Goal: Find specific page/section: Find specific page/section

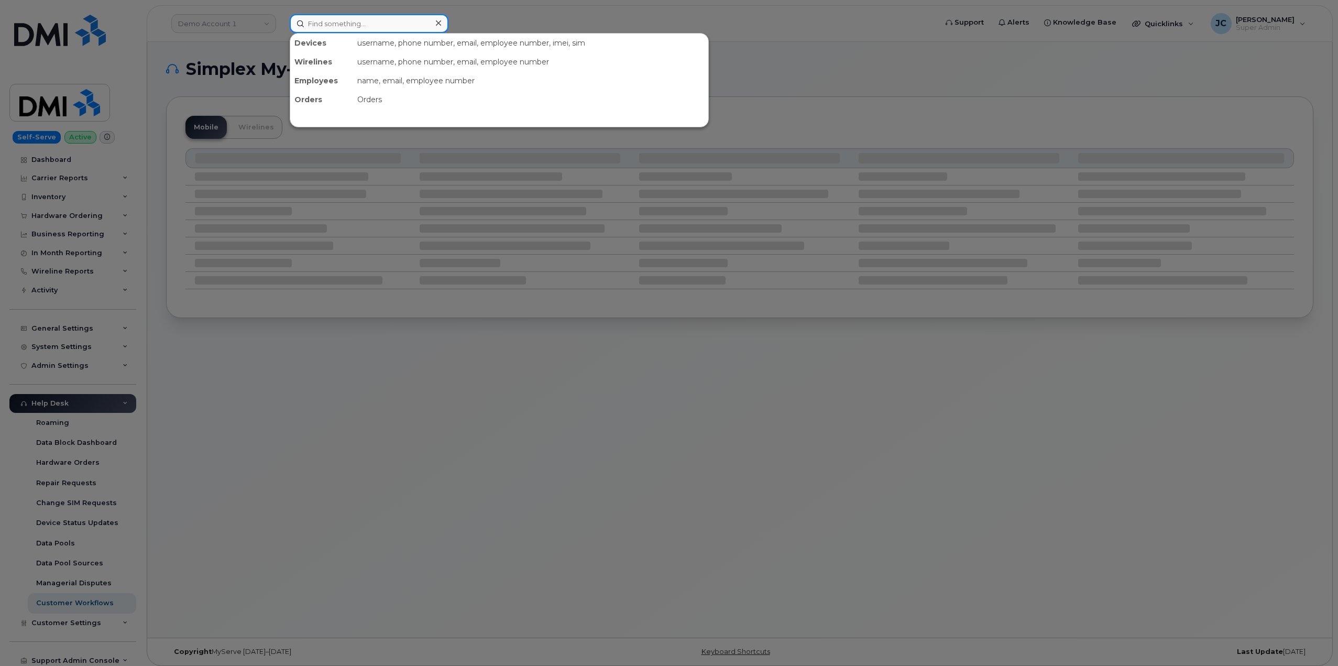
click at [333, 25] on input at bounding box center [369, 23] width 159 height 19
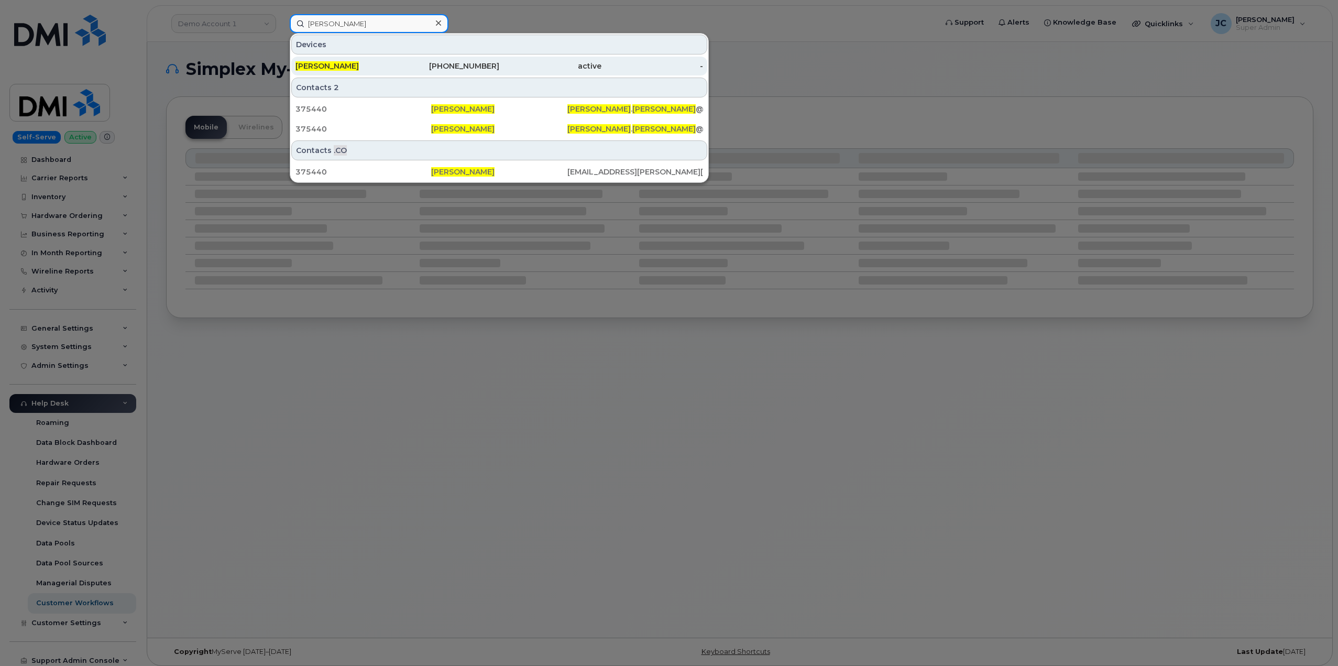
type input "gabriel tasker"
click at [471, 68] on div "201-749-6137" at bounding box center [449, 66] width 102 height 10
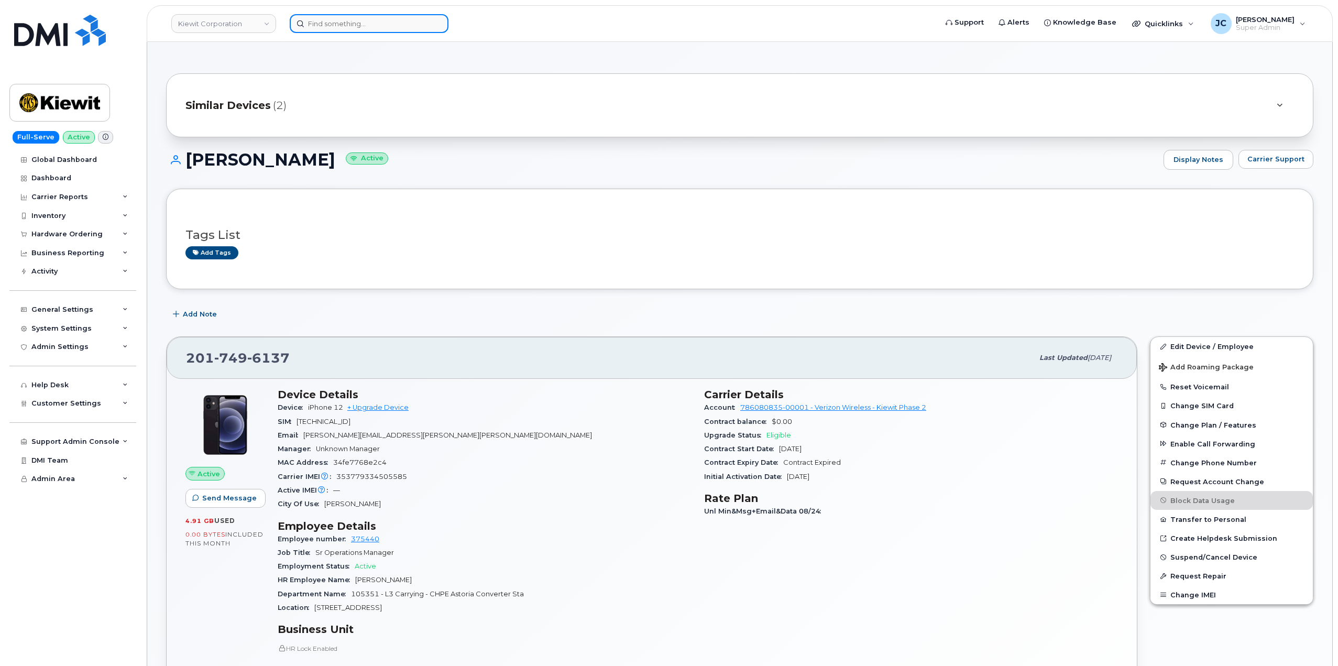
click at [360, 25] on input at bounding box center [369, 23] width 159 height 19
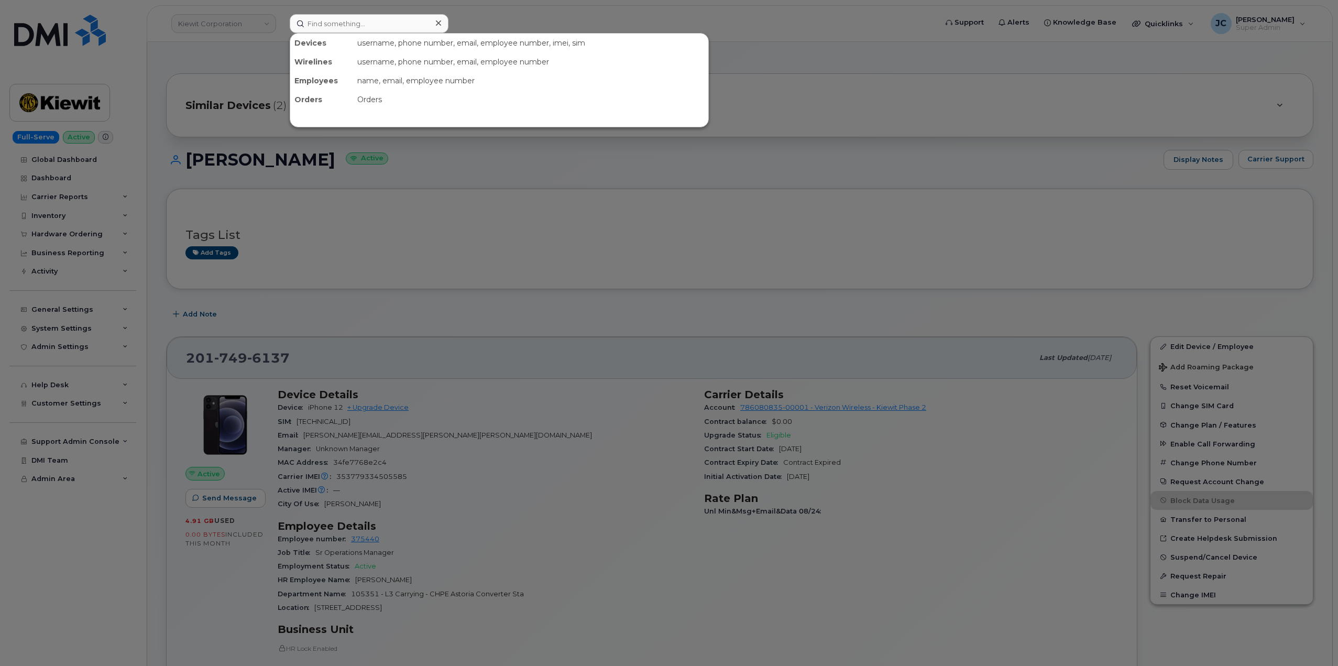
click at [741, 220] on div at bounding box center [669, 333] width 1338 height 666
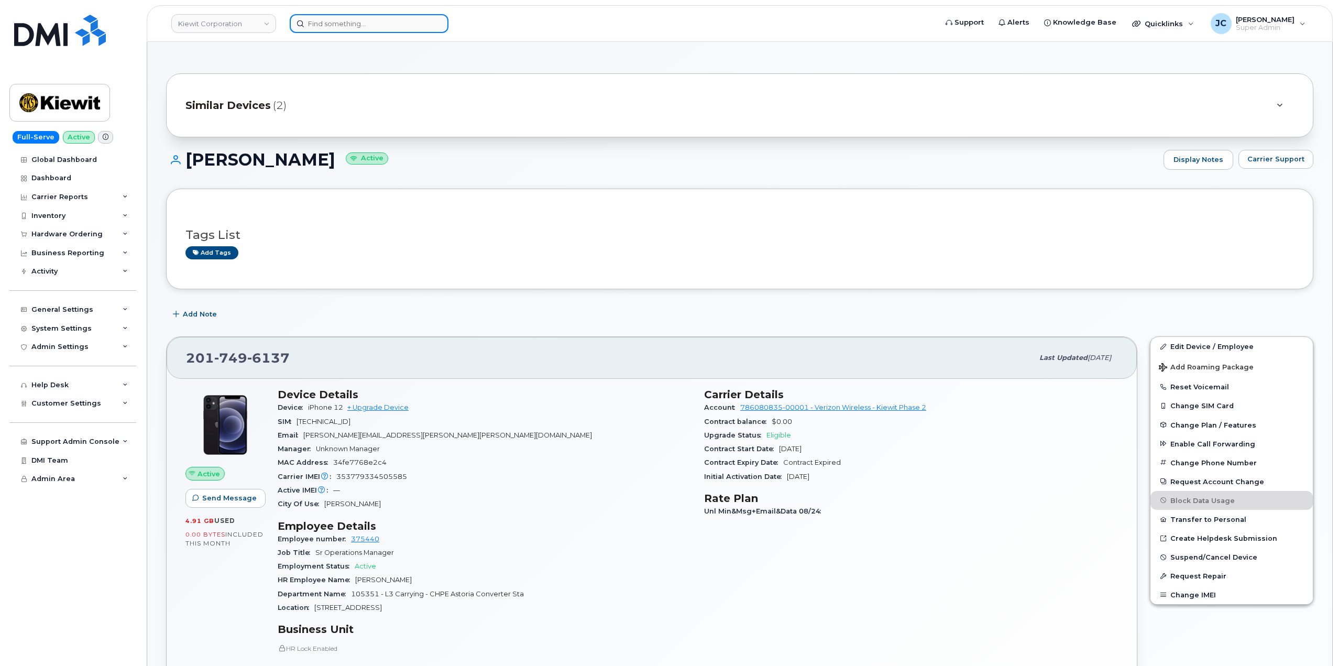
click at [334, 29] on input at bounding box center [369, 23] width 159 height 19
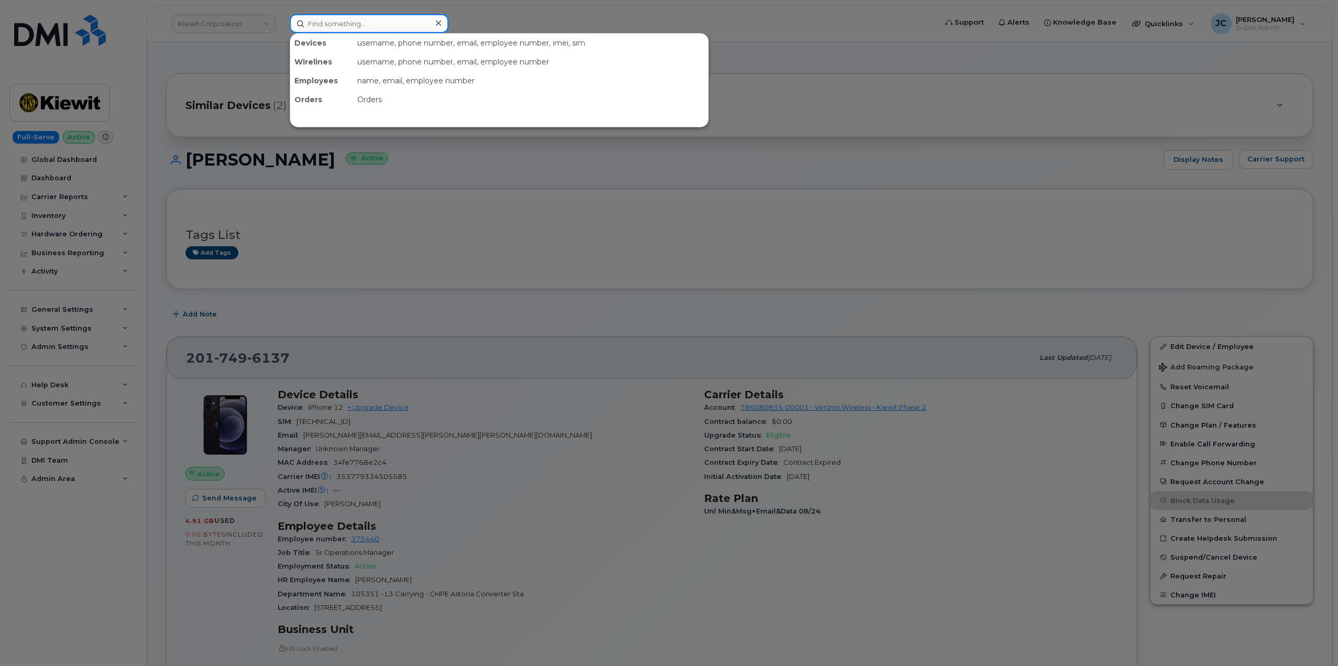
paste input "347.782.7633"
click at [390, 26] on input "347.782.7633" at bounding box center [369, 23] width 159 height 19
click at [391, 27] on input "347.782.7633" at bounding box center [369, 23] width 159 height 19
type input "347.782.7633"
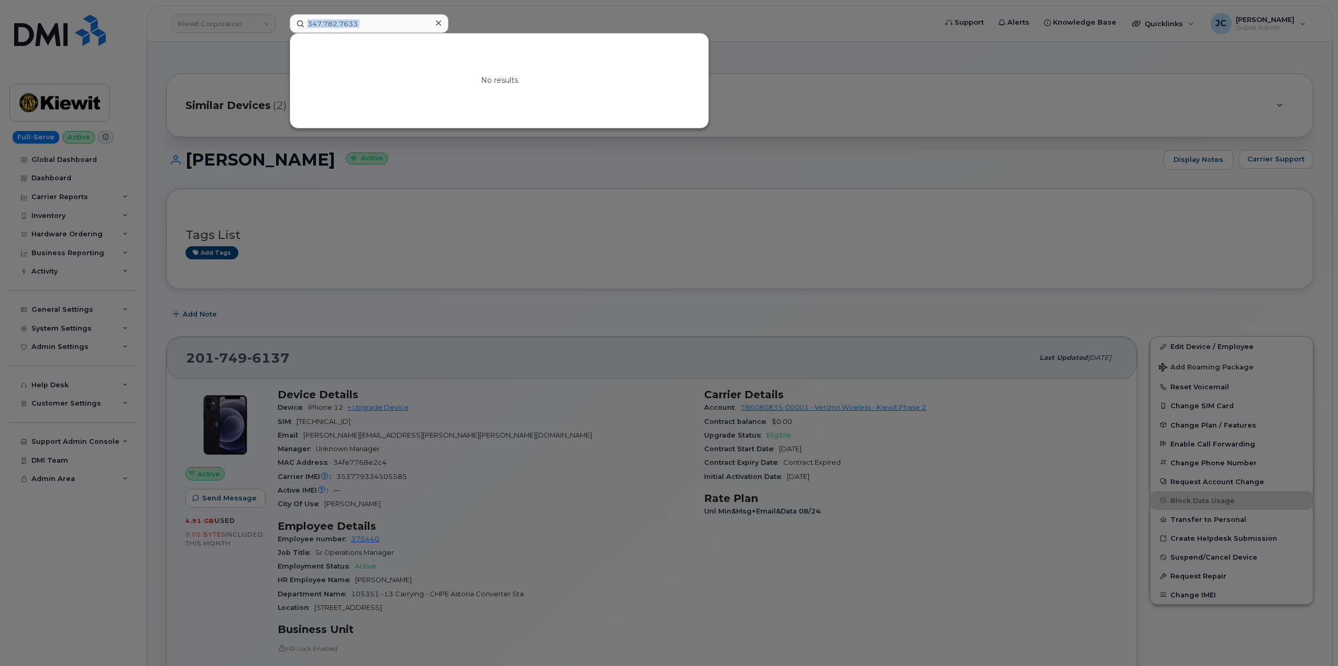
click at [432, 20] on div at bounding box center [438, 23] width 15 height 15
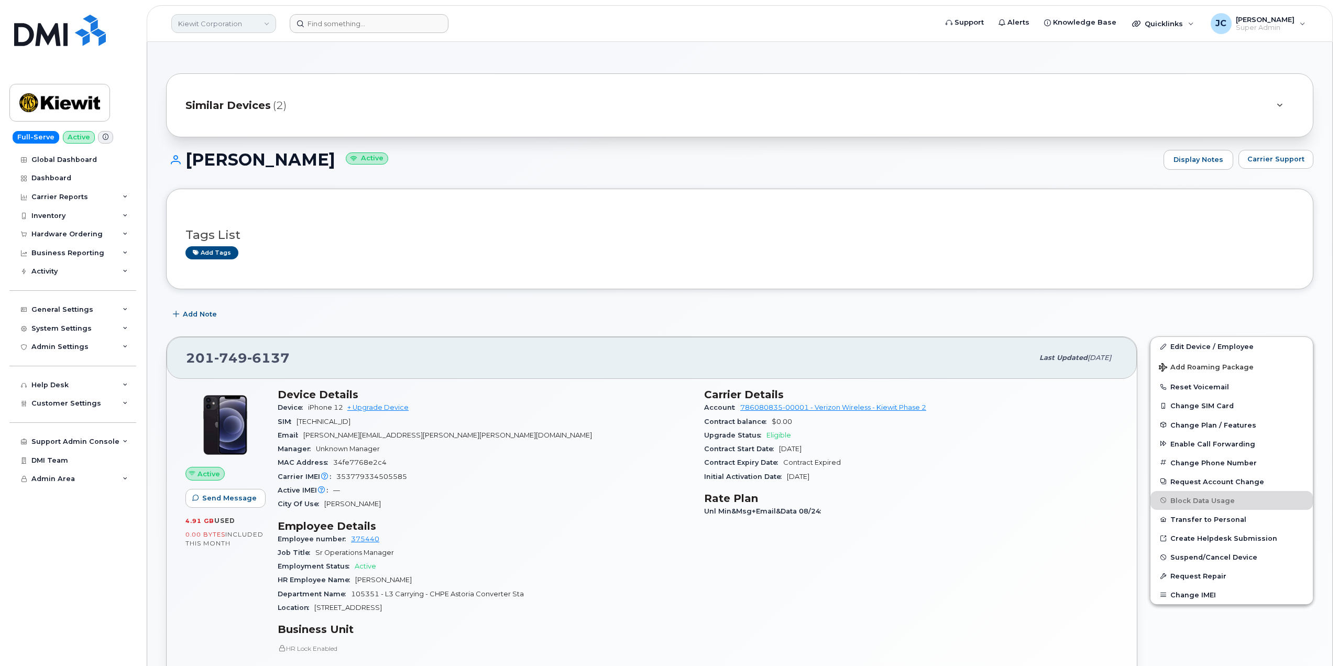
click at [248, 25] on link "Kiewit Corporation" at bounding box center [223, 23] width 105 height 19
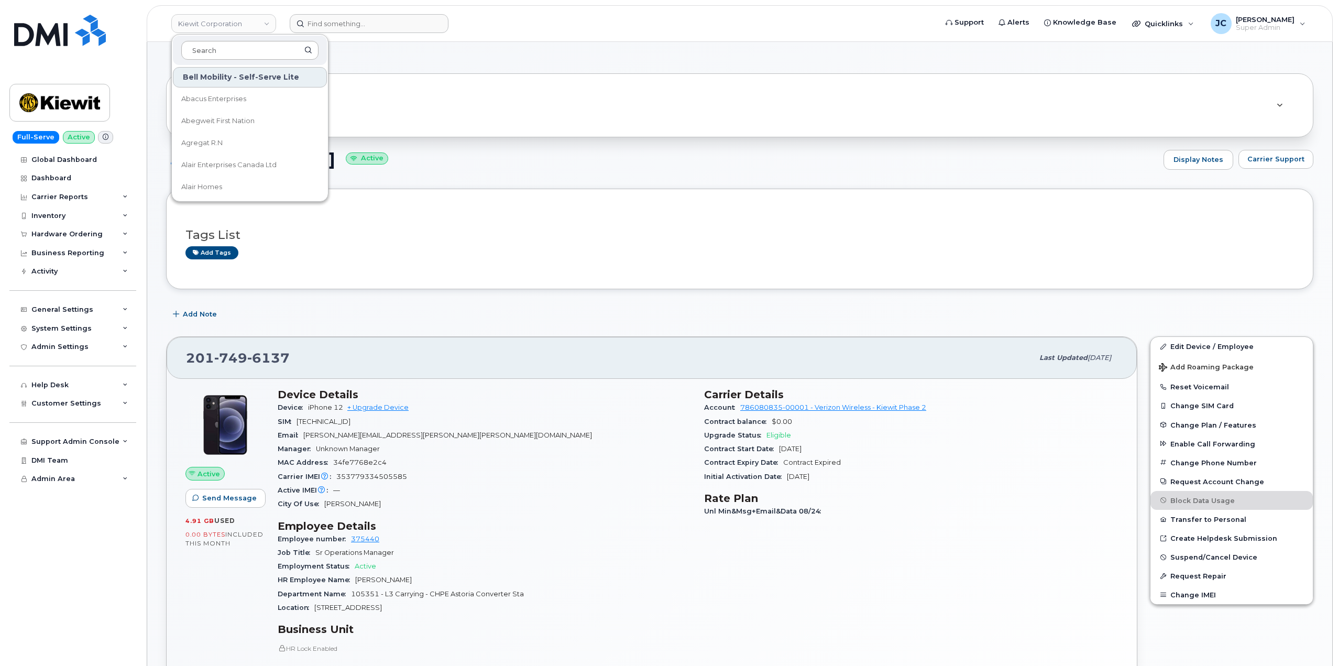
click at [247, 50] on input at bounding box center [249, 50] width 137 height 19
type input "kiew"
click at [229, 118] on span "Kiewit Canada Inc" at bounding box center [211, 121] width 61 height 10
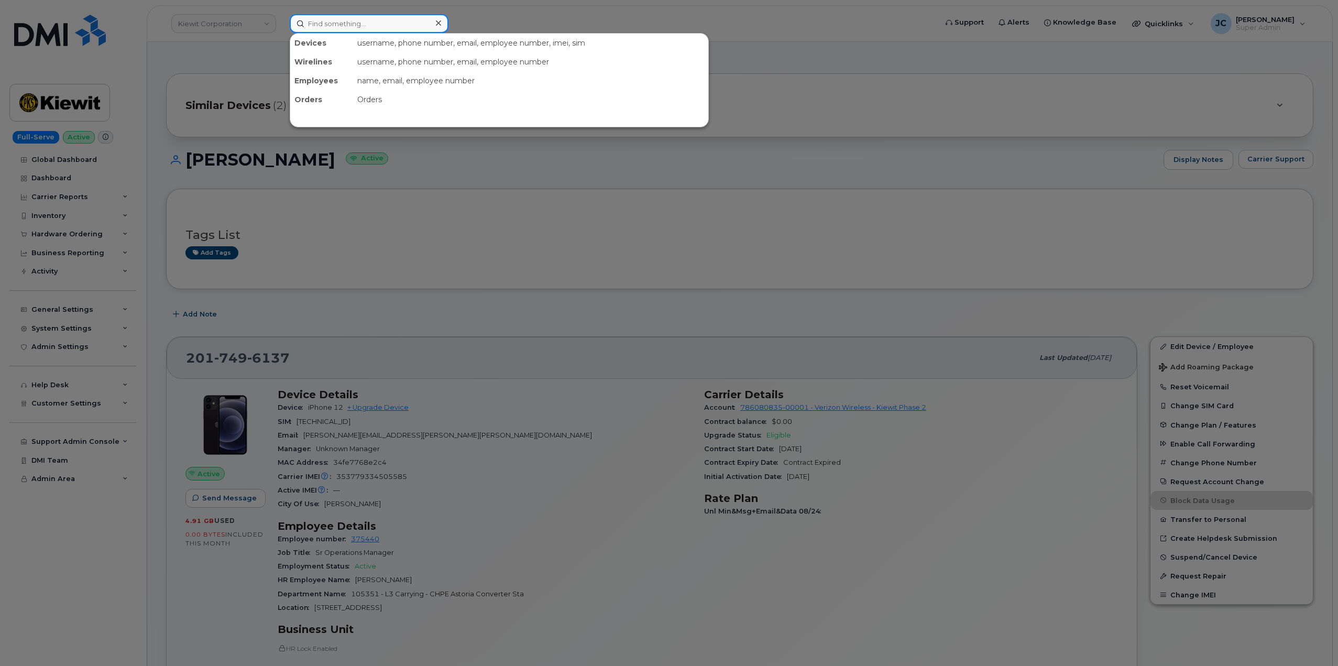
click at [317, 24] on input at bounding box center [369, 23] width 159 height 19
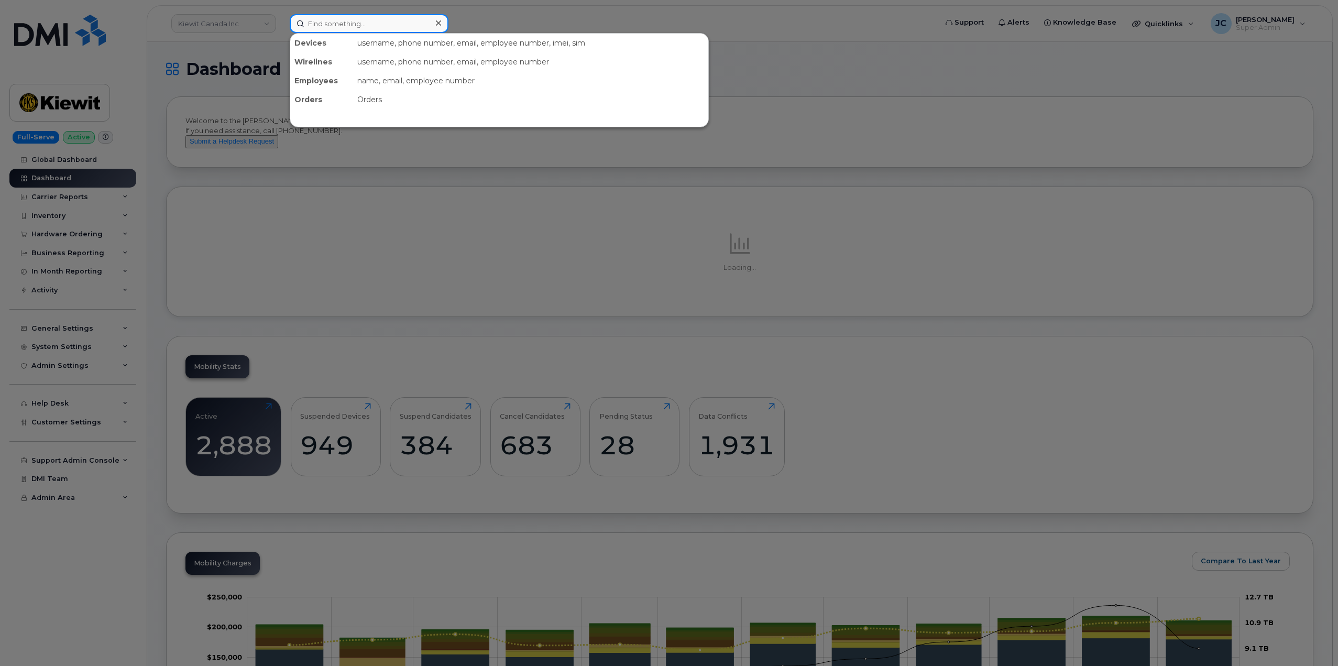
click at [350, 21] on input at bounding box center [369, 23] width 159 height 19
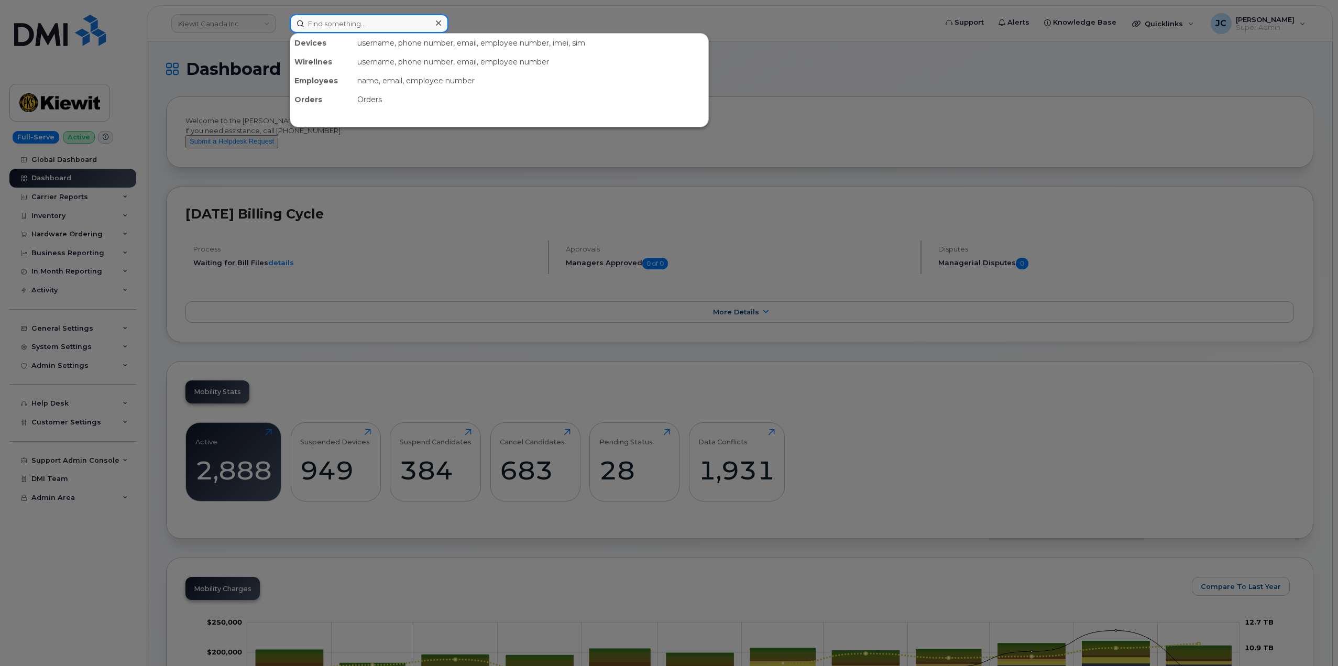
paste input "347.782.7633"
drag, startPoint x: 380, startPoint y: 23, endPoint x: 299, endPoint y: 10, distance: 82.2
click at [281, 20] on div "347.782.7633 No results" at bounding box center [609, 23] width 657 height 19
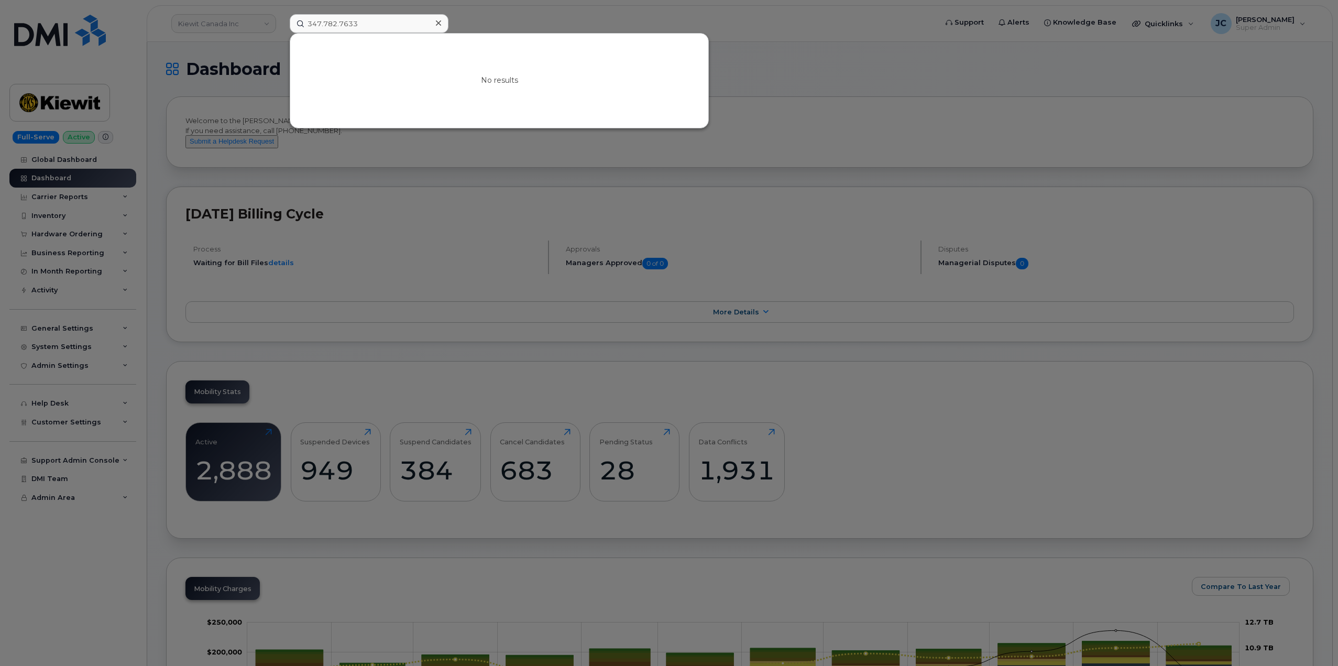
drag, startPoint x: 348, startPoint y: 14, endPoint x: 571, endPoint y: 57, distance: 227.7
click at [572, 57] on div "No results" at bounding box center [499, 81] width 418 height 94
drag, startPoint x: 368, startPoint y: 24, endPoint x: 310, endPoint y: 21, distance: 57.7
click at [281, 27] on div "347.782.7633 No results" at bounding box center [609, 23] width 657 height 19
drag, startPoint x: 310, startPoint y: 21, endPoint x: 614, endPoint y: 71, distance: 307.8
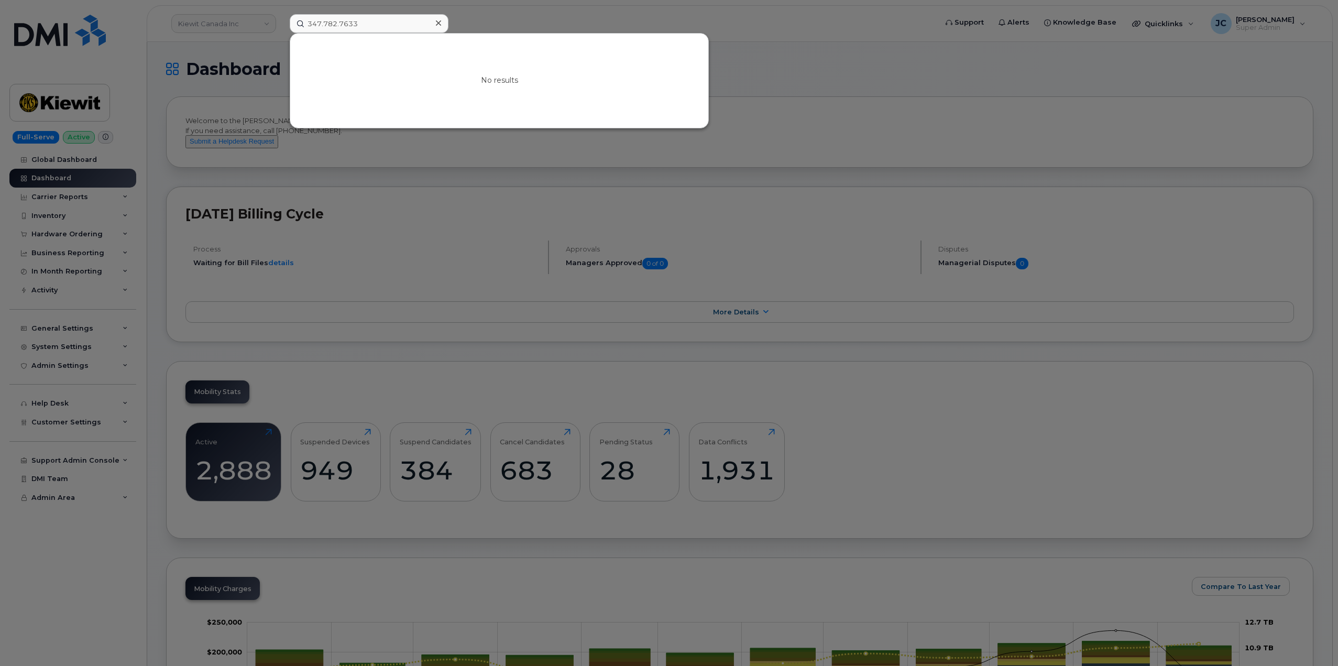
click at [634, 84] on div "No results" at bounding box center [499, 81] width 418 height 94
click at [311, 24] on input "347.782.7633" at bounding box center [369, 23] width 159 height 19
drag, startPoint x: 357, startPoint y: 27, endPoint x: 274, endPoint y: 23, distance: 82.9
click at [281, 23] on div "347.782.7633 No results" at bounding box center [609, 23] width 657 height 19
type input "347.782.7633"
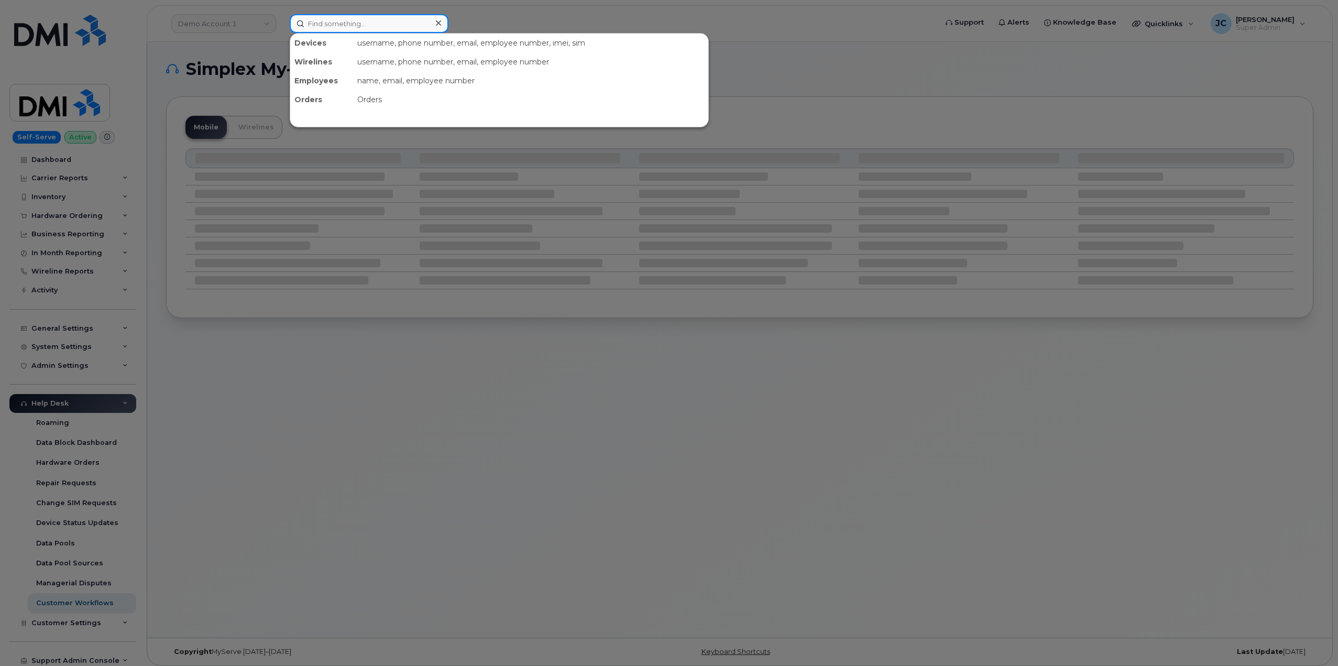
click at [329, 20] on input at bounding box center [369, 23] width 159 height 19
paste input "347.782.7633"
click at [374, 27] on input "347.782.7633" at bounding box center [369, 23] width 159 height 19
type input "347.782.7633"
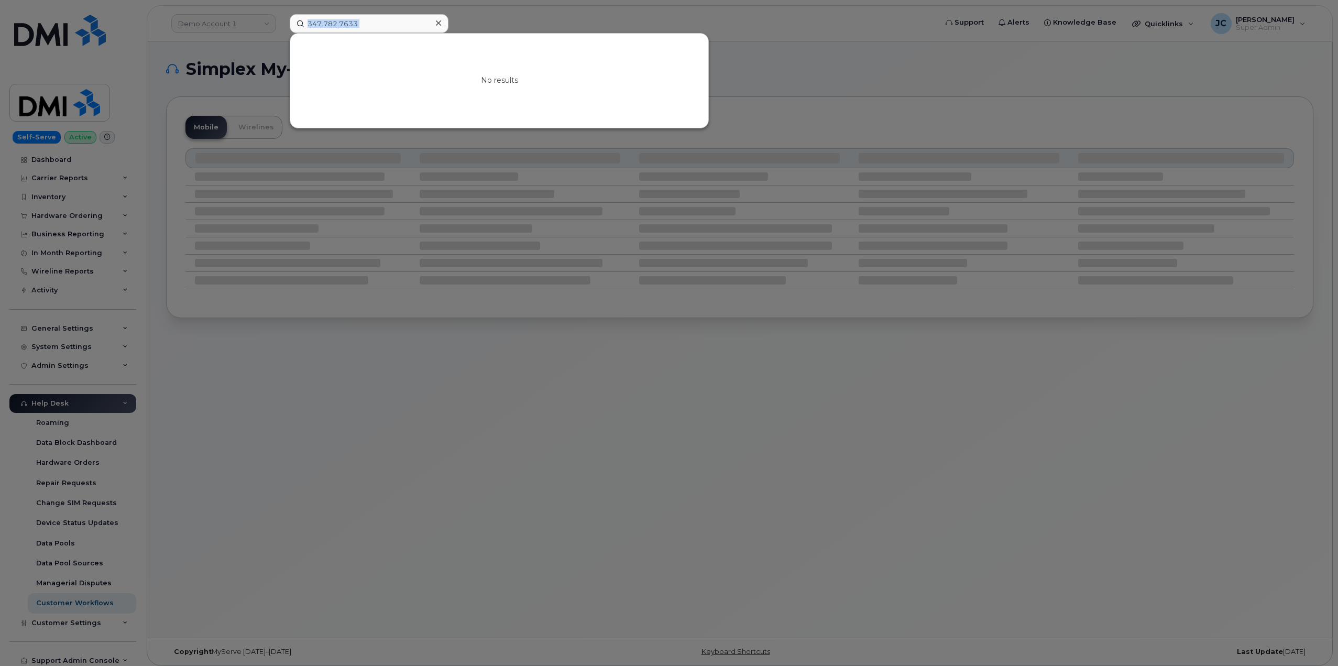
drag, startPoint x: 373, startPoint y: 32, endPoint x: 368, endPoint y: 21, distance: 11.5
click at [368, 21] on div "347.782.7633 No results" at bounding box center [610, 23] width 640 height 19
drag, startPoint x: 368, startPoint y: 21, endPoint x: 291, endPoint y: 27, distance: 77.2
click at [290, 27] on input "347.782.7633" at bounding box center [369, 23] width 159 height 19
click at [256, 23] on div at bounding box center [669, 333] width 1338 height 666
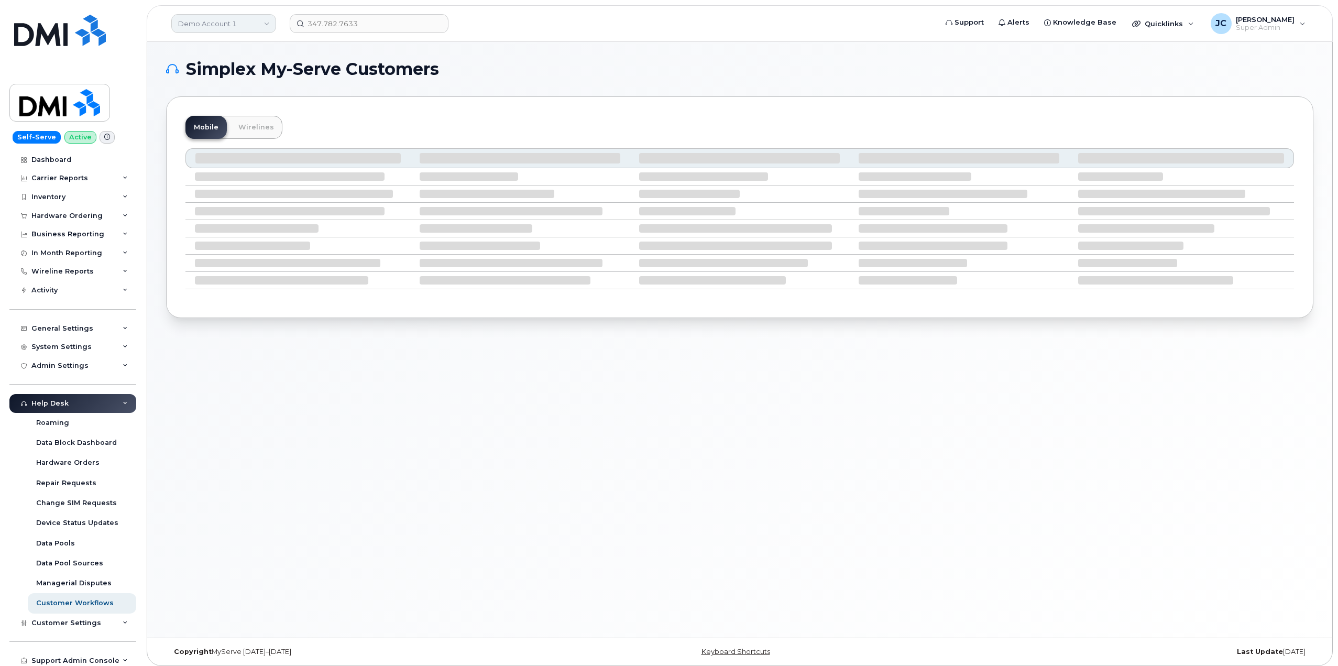
click at [224, 26] on link "Demo Account 1" at bounding box center [223, 23] width 105 height 19
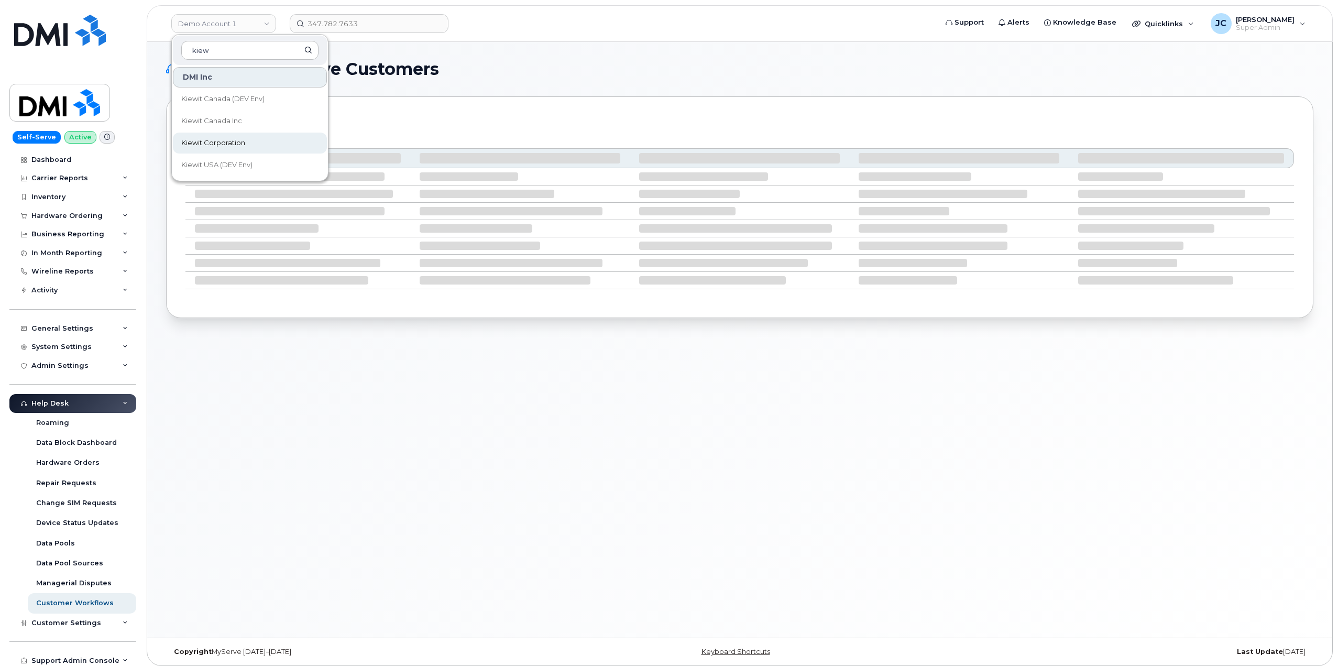
type input "kiew"
click at [209, 142] on span "Kiewit Corporation" at bounding box center [213, 143] width 64 height 10
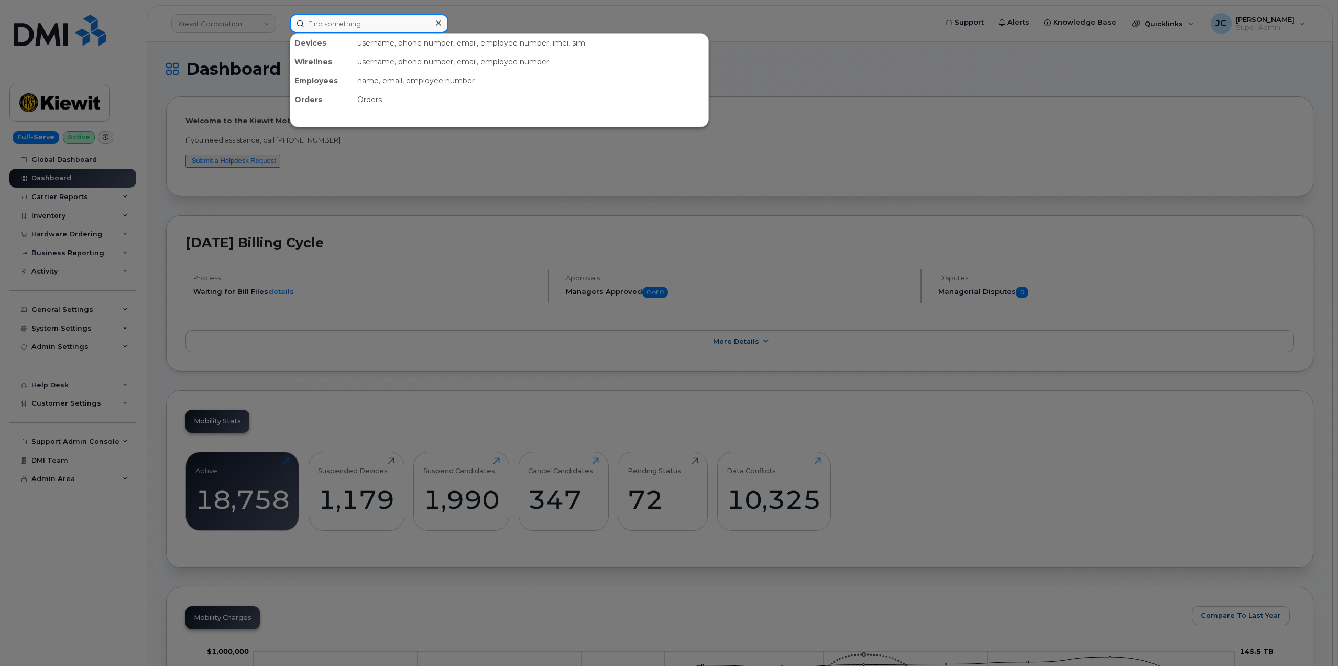
click at [365, 16] on input at bounding box center [369, 23] width 159 height 19
click at [369, 23] on input at bounding box center [369, 23] width 159 height 19
paste input "3477827633"
click at [413, 28] on input "3477827633" at bounding box center [369, 23] width 159 height 19
type input "3477827633"
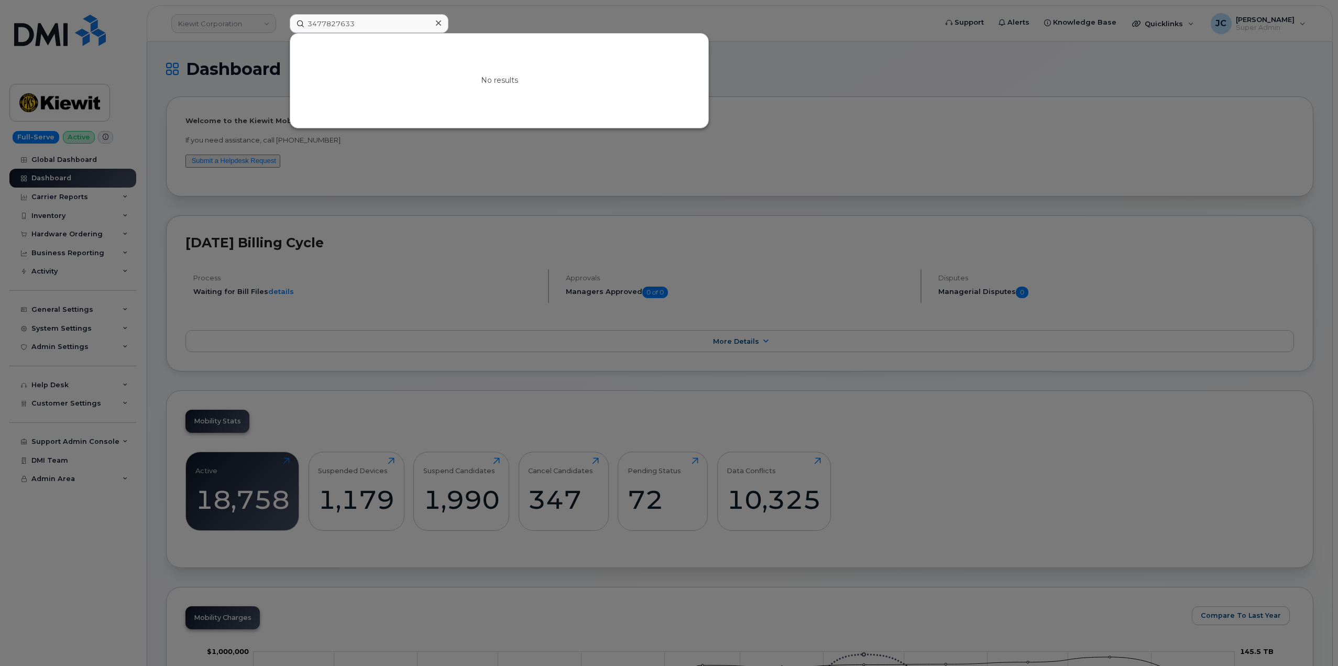
click at [439, 25] on icon at bounding box center [438, 23] width 5 height 8
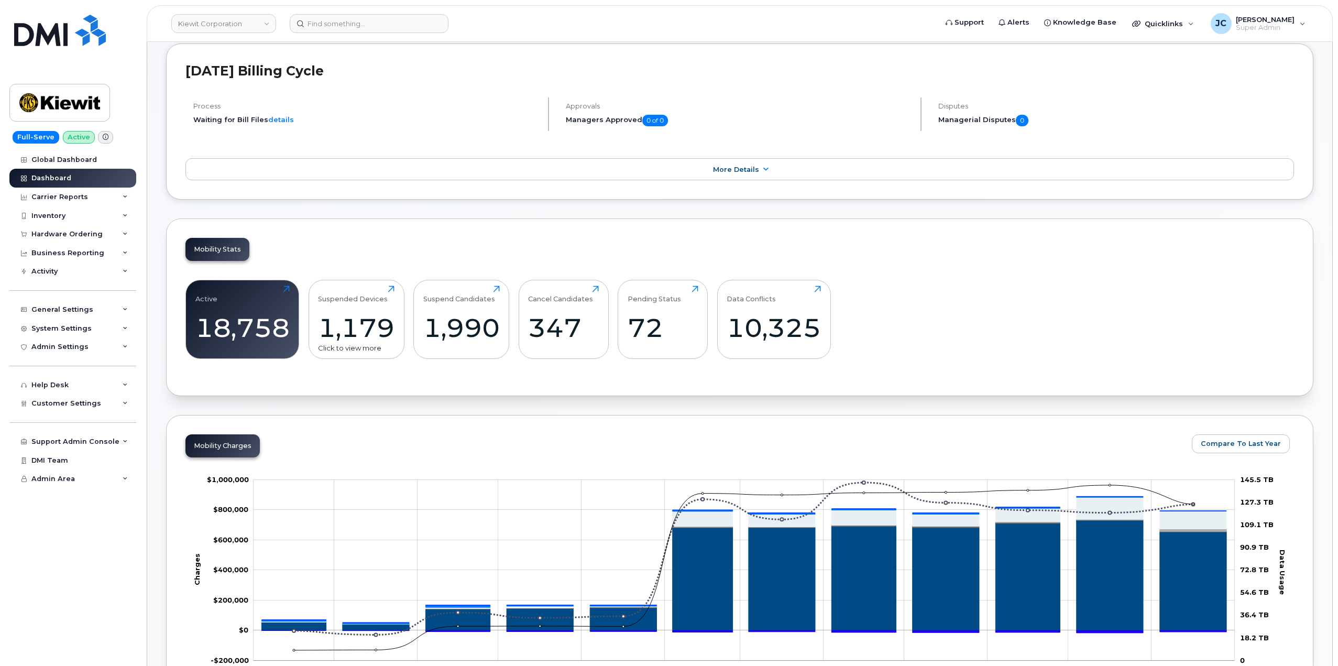
scroll to position [209, 0]
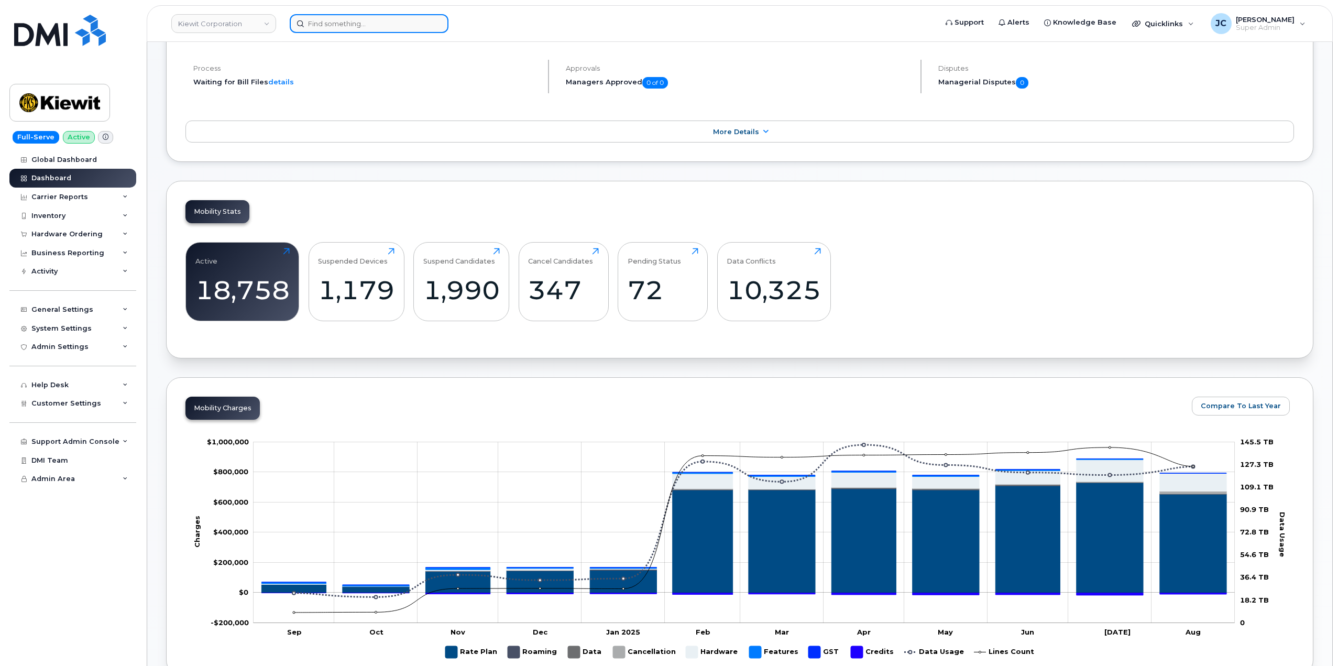
click at [344, 21] on input at bounding box center [369, 23] width 159 height 19
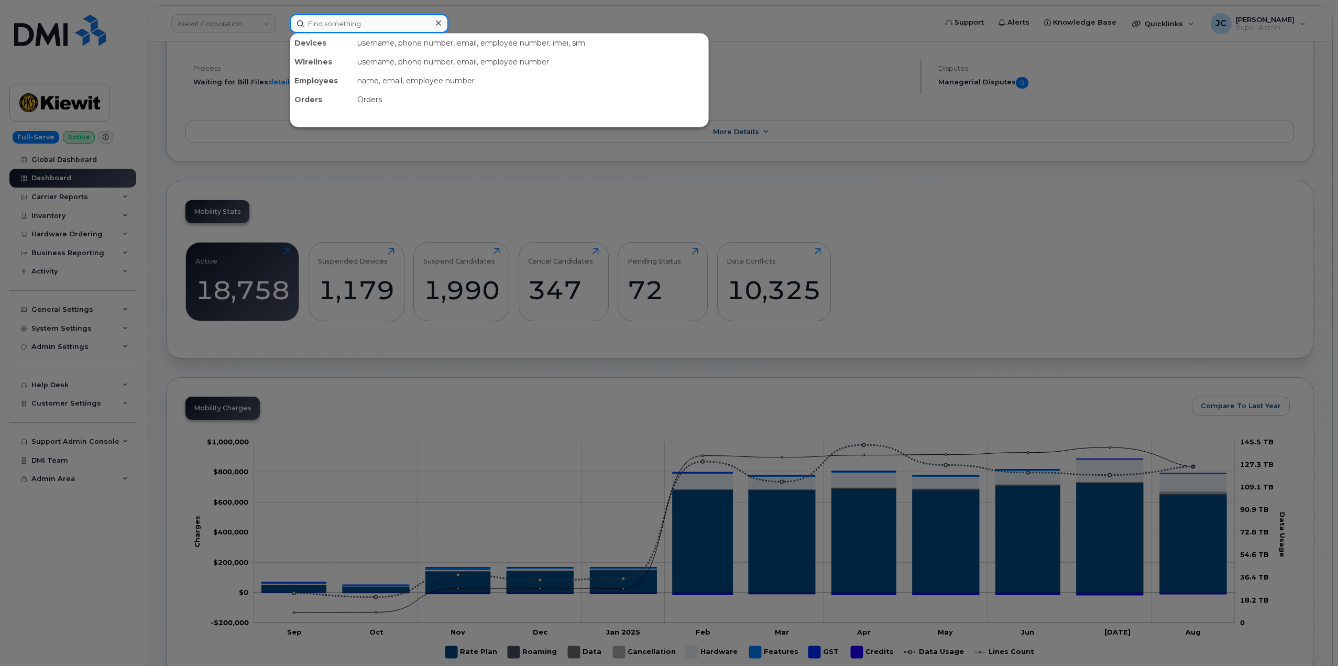
paste input "646.866.9139"
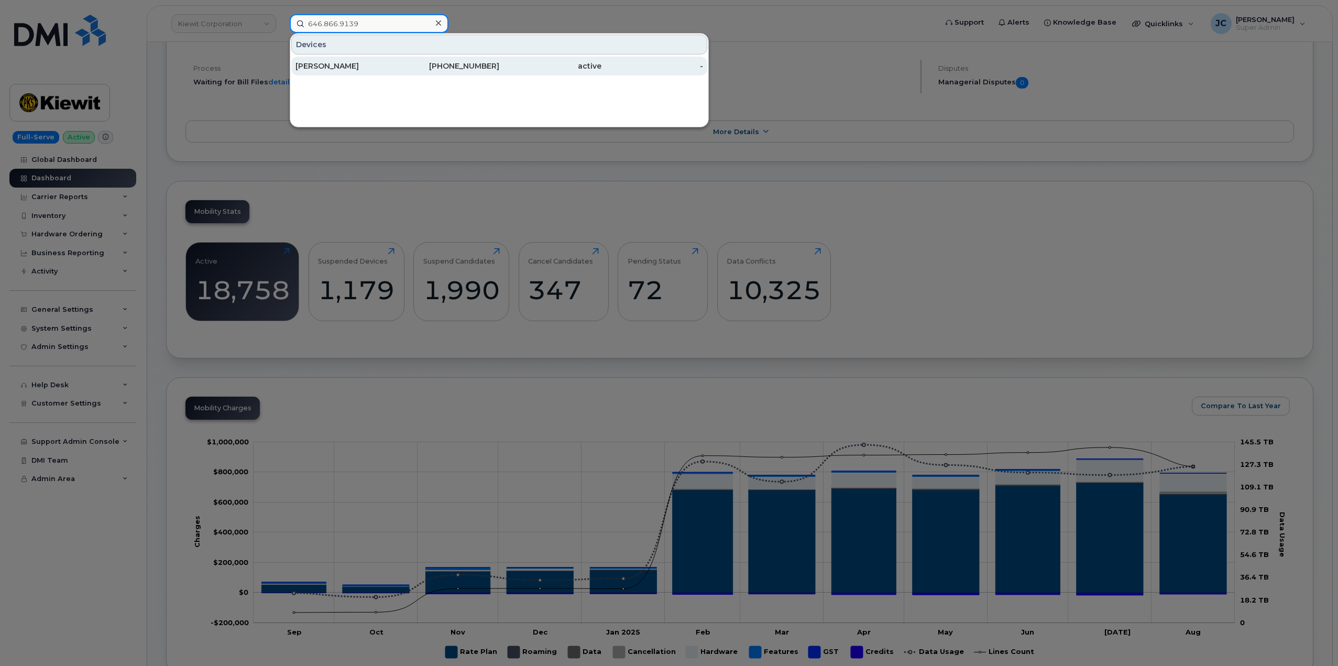
type input "646.866.9139"
click at [369, 65] on div "KAWCHIE VIALVA" at bounding box center [346, 66] width 102 height 10
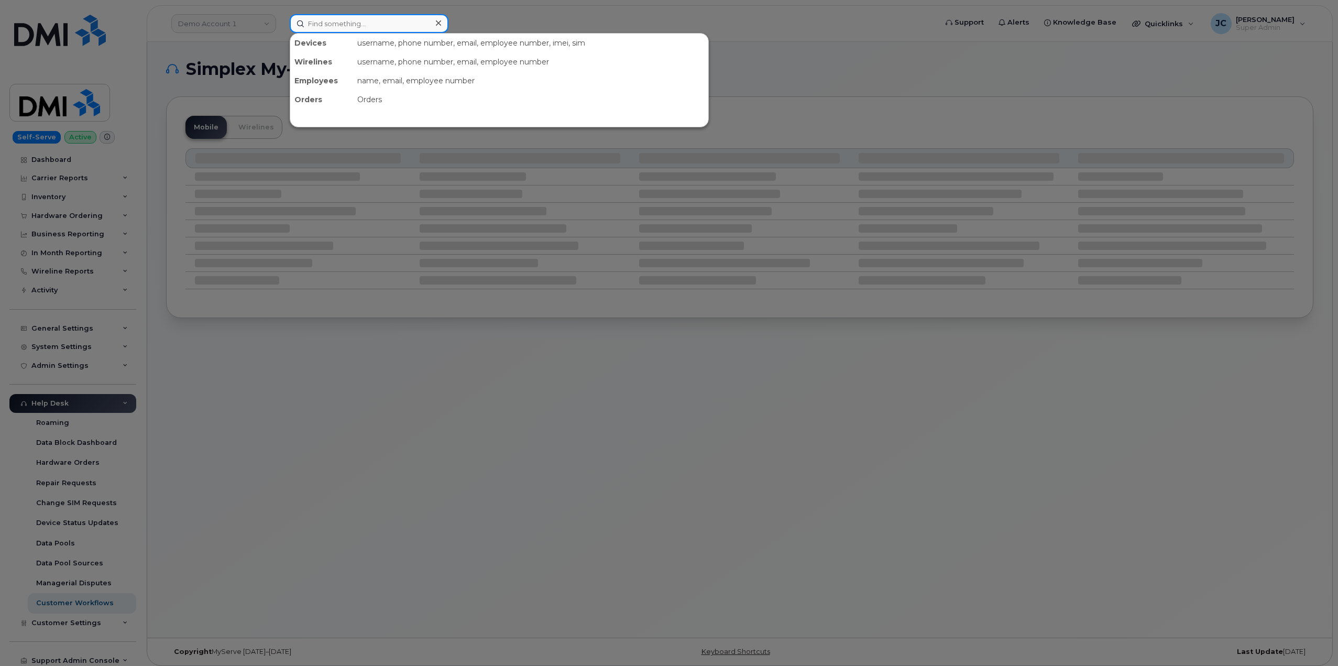
click at [335, 19] on input at bounding box center [369, 23] width 159 height 19
click at [209, 25] on div at bounding box center [669, 333] width 1338 height 666
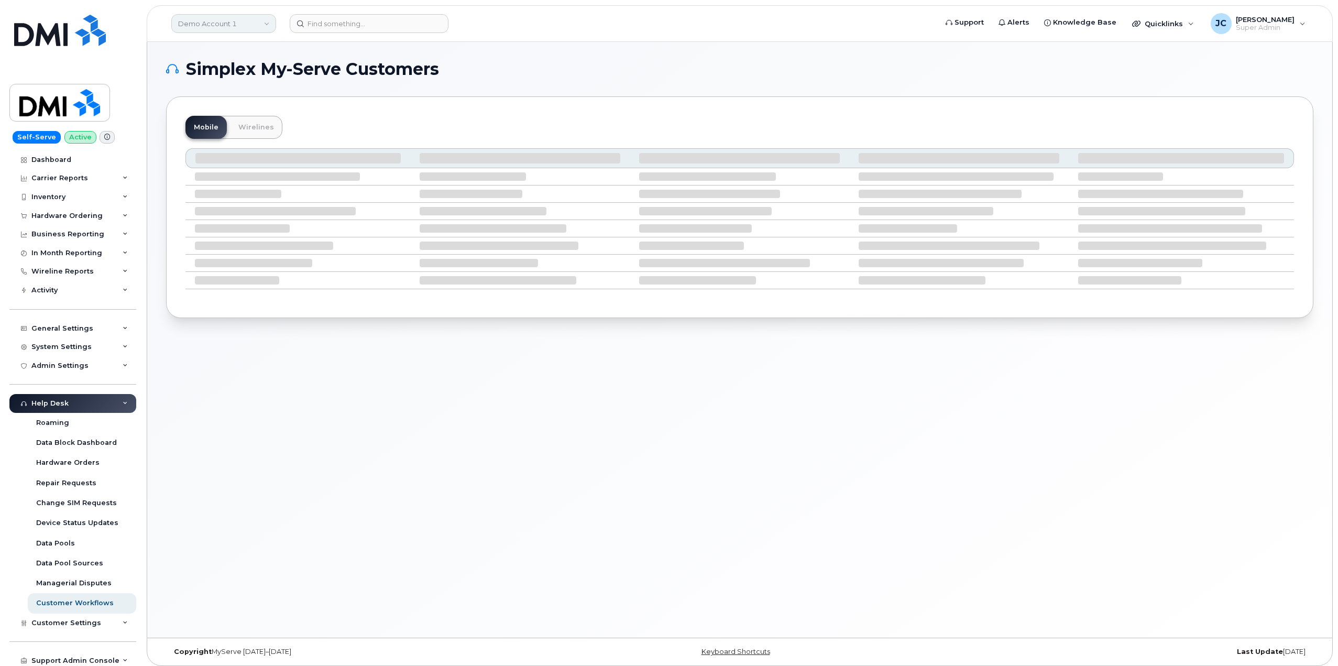
click at [212, 20] on link "Demo Account 1" at bounding box center [223, 23] width 105 height 19
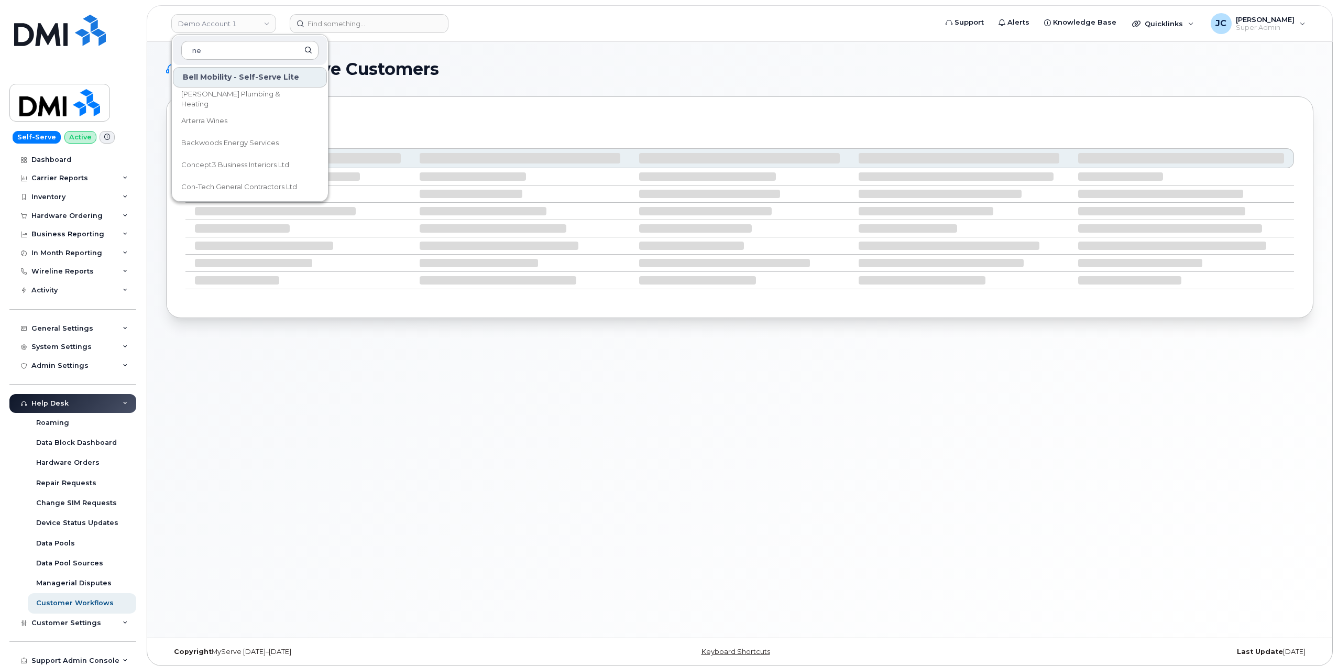
type input "n"
type input "NEI"
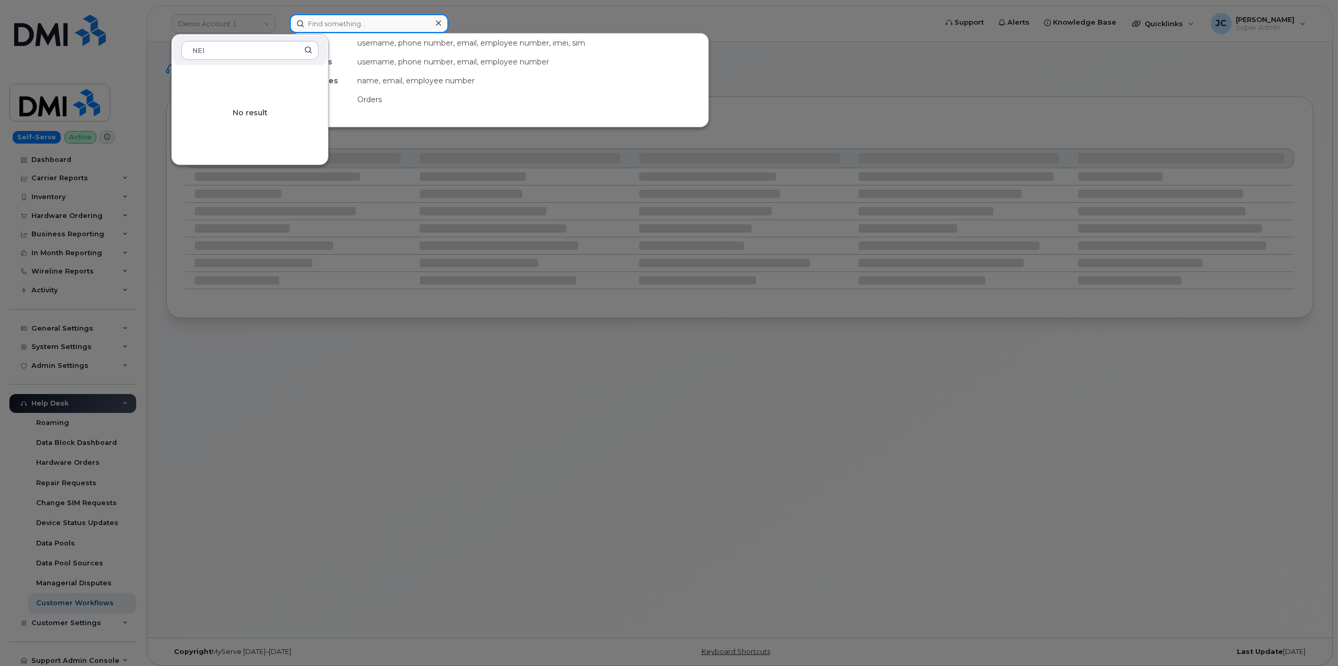
click at [352, 27] on input at bounding box center [369, 23] width 159 height 19
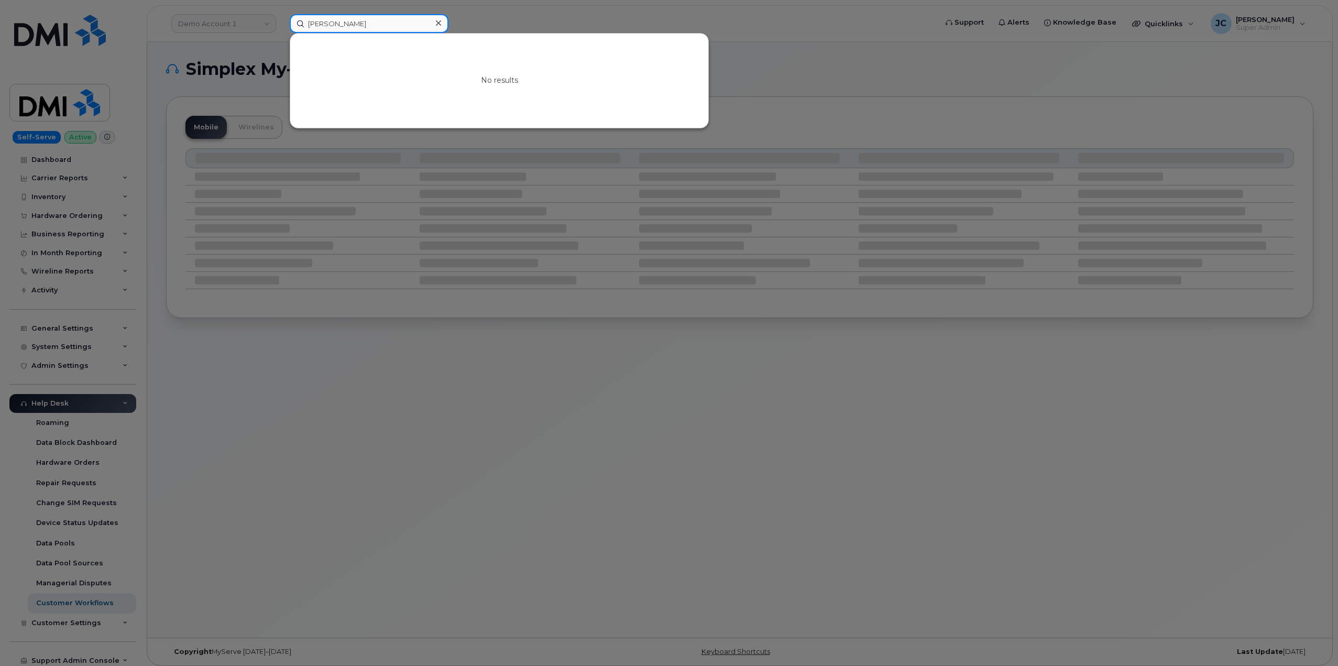
drag, startPoint x: 343, startPoint y: 25, endPoint x: 242, endPoint y: 30, distance: 101.2
click at [281, 30] on div "NICHOLAS DIPPUCIO No results" at bounding box center [609, 23] width 657 height 19
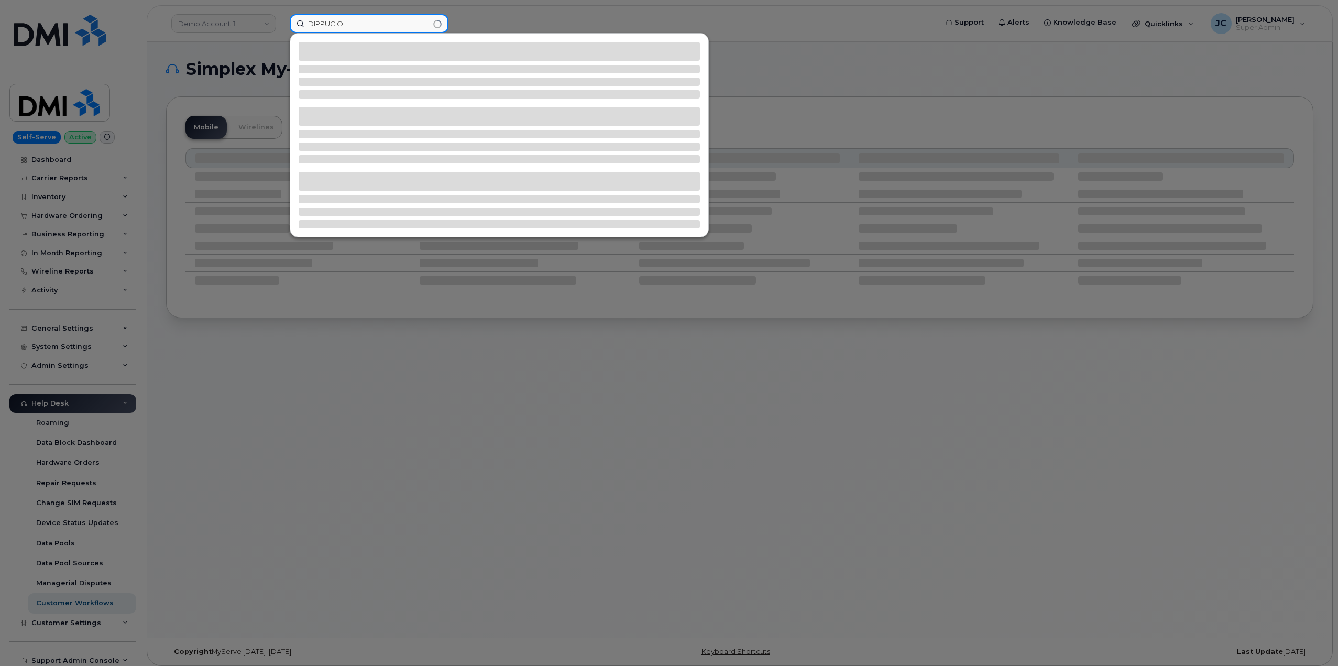
type input "DIPPUCIO"
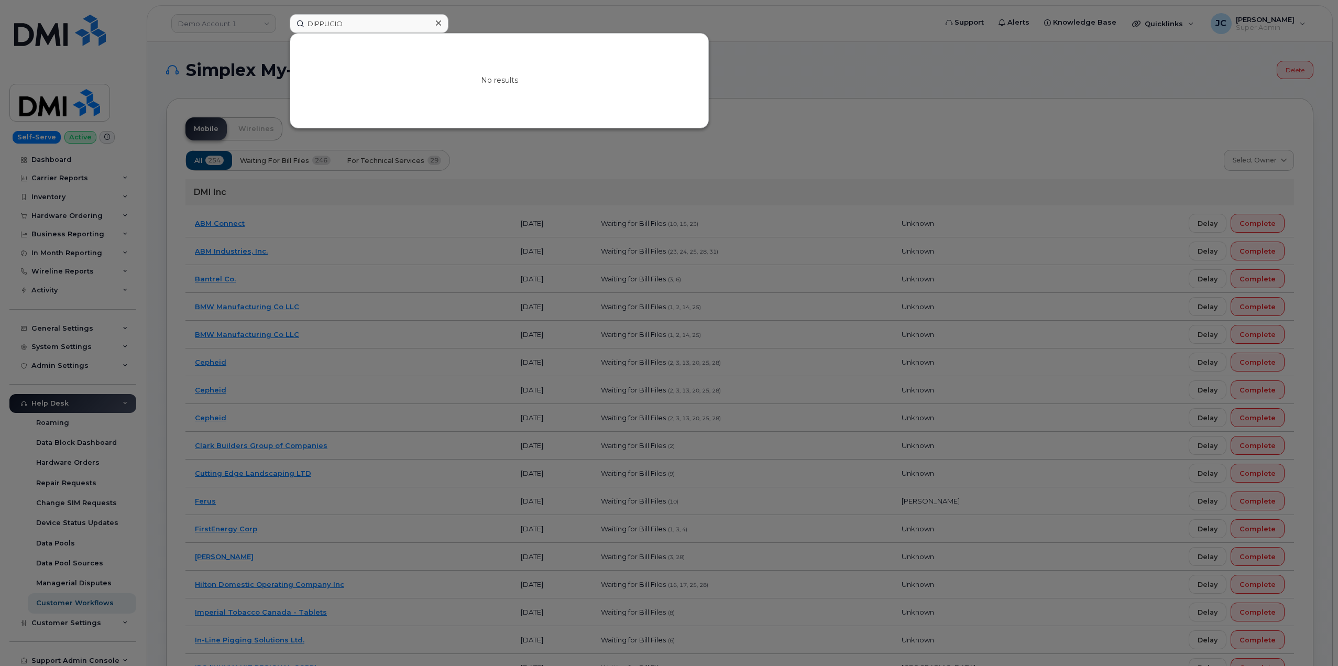
click at [439, 25] on icon at bounding box center [438, 23] width 5 height 8
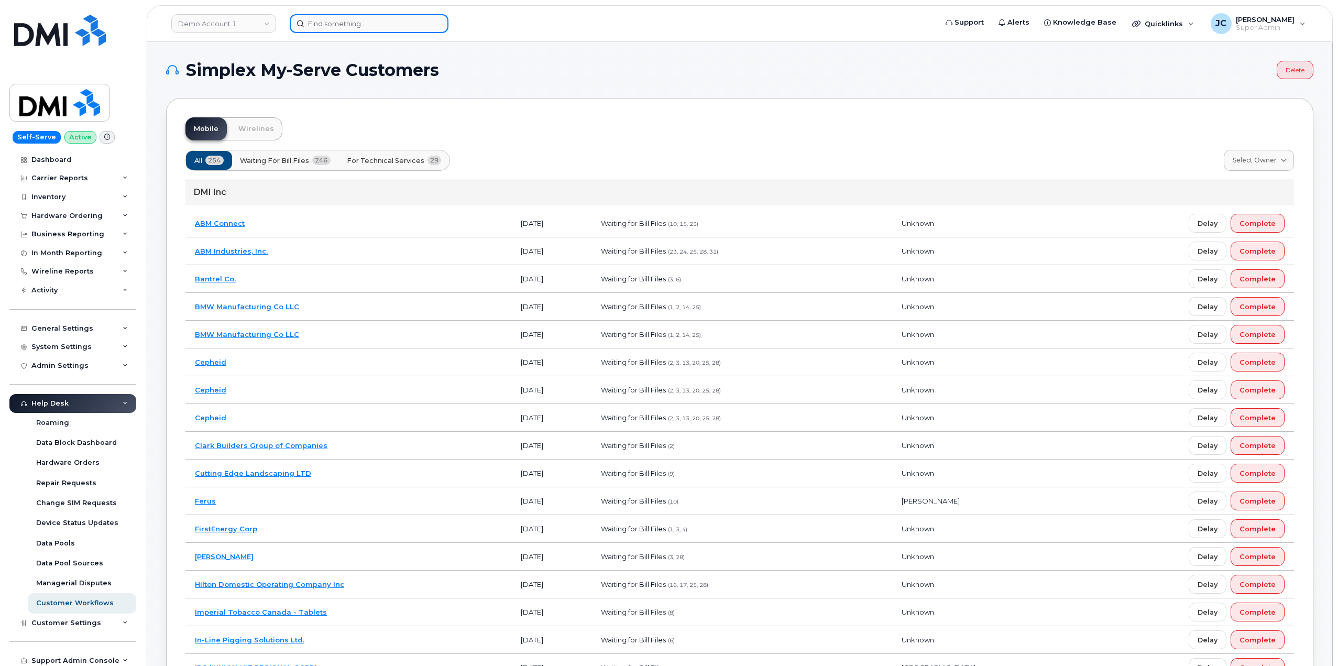
click at [332, 28] on input at bounding box center [369, 23] width 159 height 19
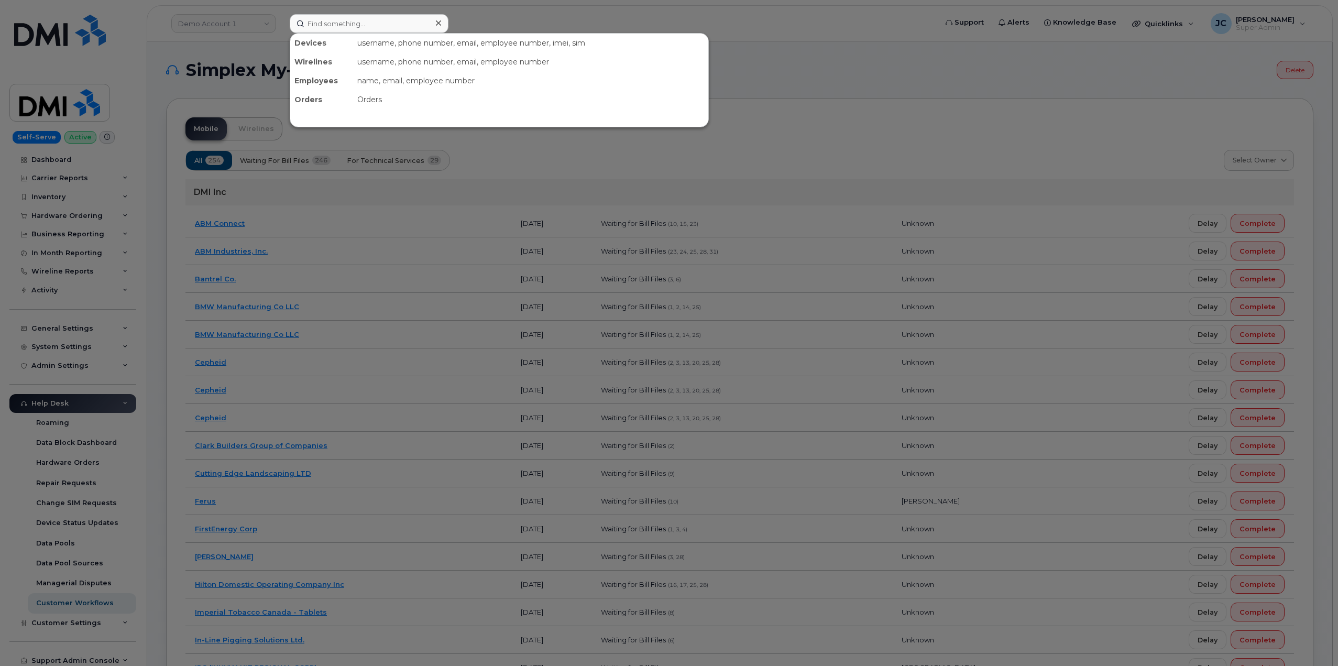
click at [226, 31] on div at bounding box center [669, 333] width 1338 height 666
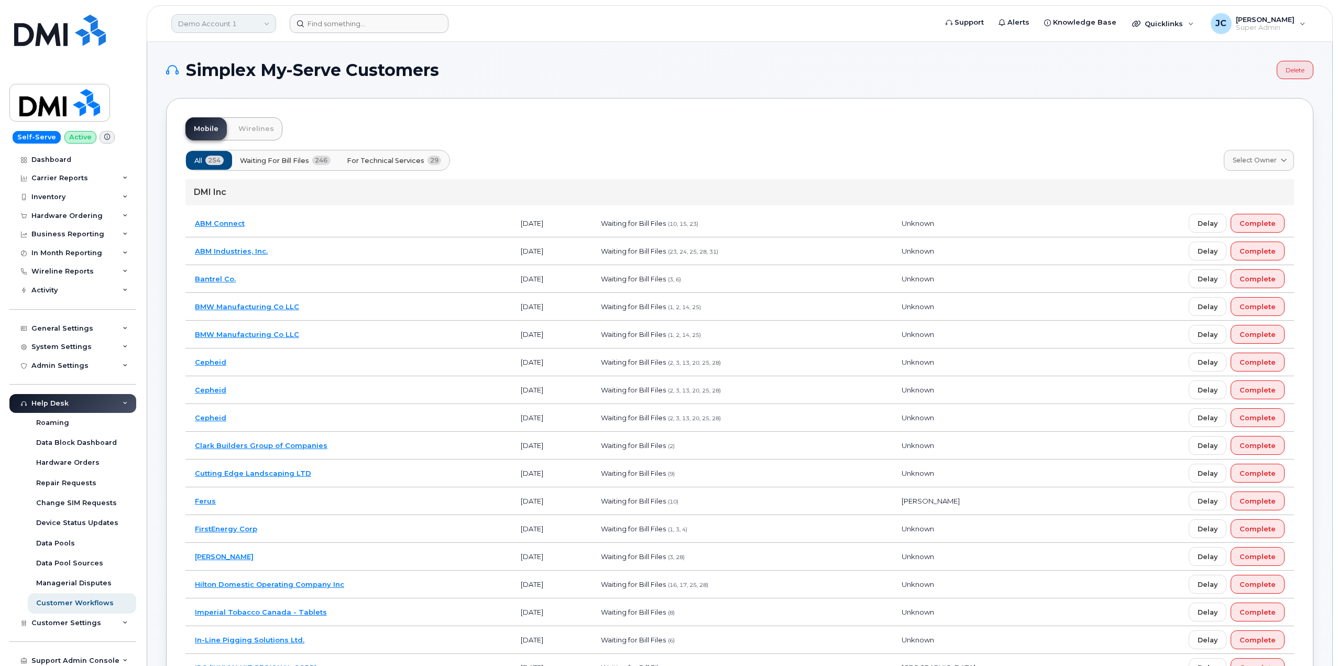
click at [244, 28] on link "Demo Account 1" at bounding box center [223, 23] width 105 height 19
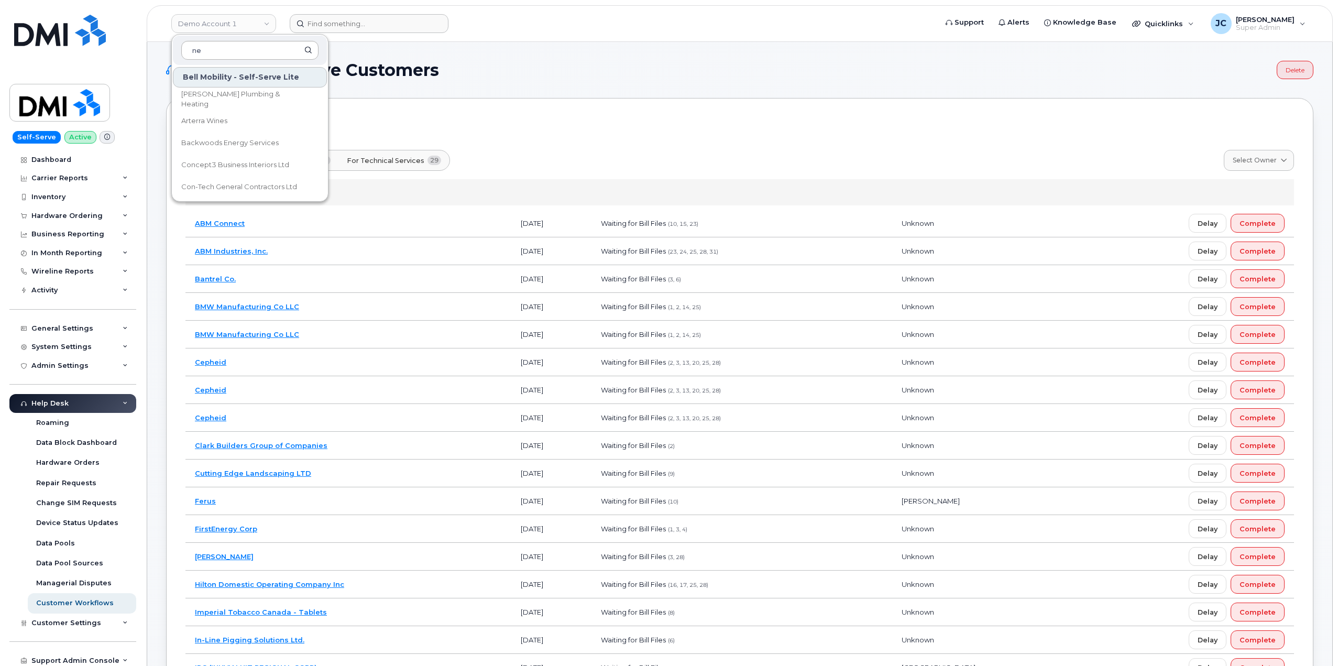
type input "n"
type input "Nei"
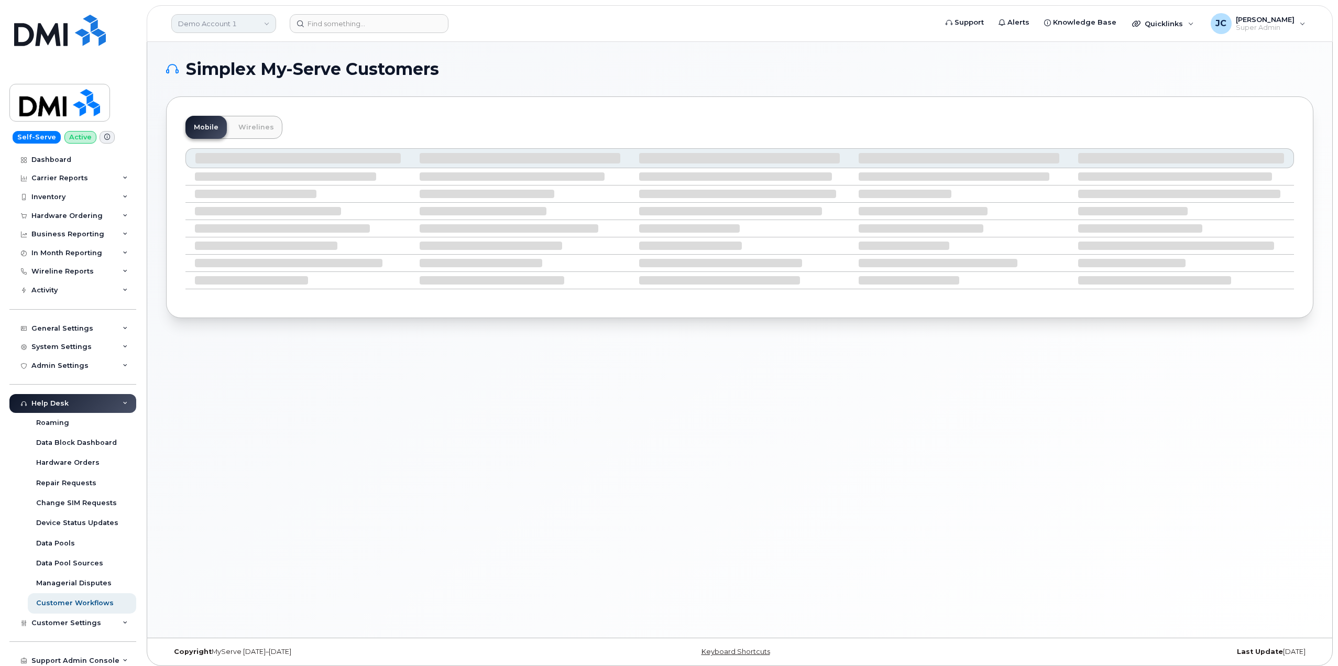
click at [208, 22] on link "Demo Account 1" at bounding box center [223, 23] width 105 height 19
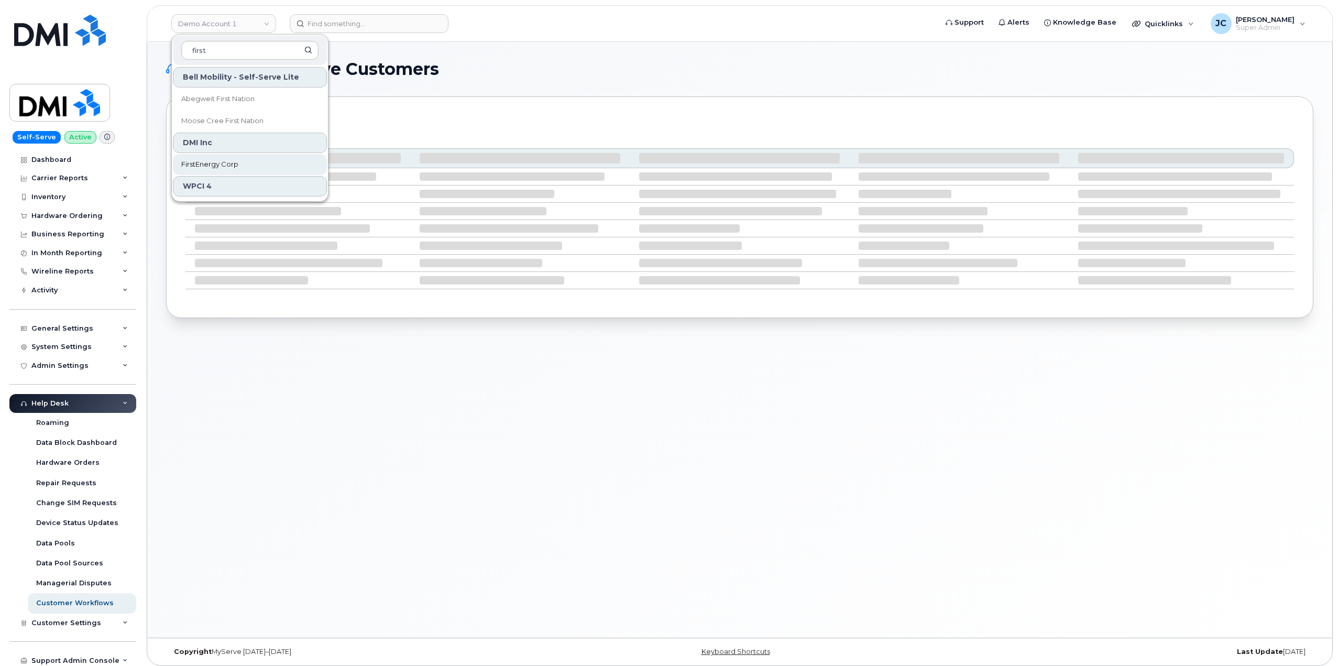
type input "first"
click at [204, 167] on span "FirstEnergy Corp" at bounding box center [209, 164] width 57 height 10
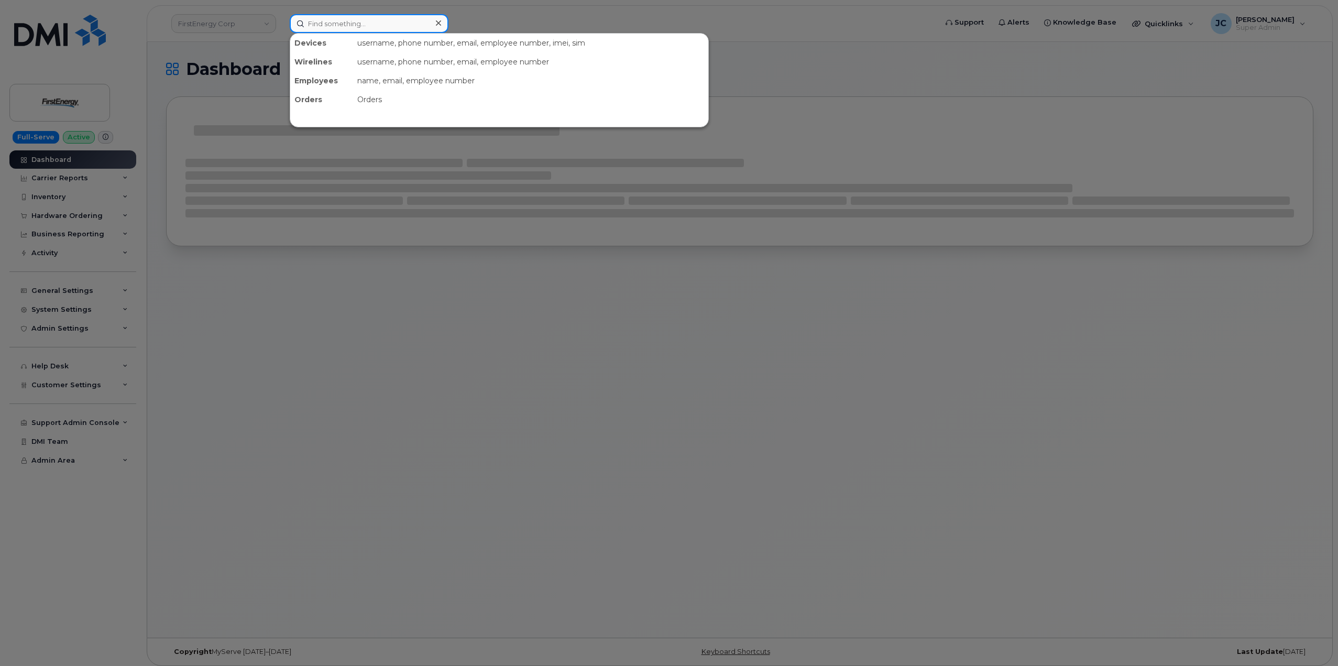
click at [369, 27] on input at bounding box center [369, 23] width 159 height 19
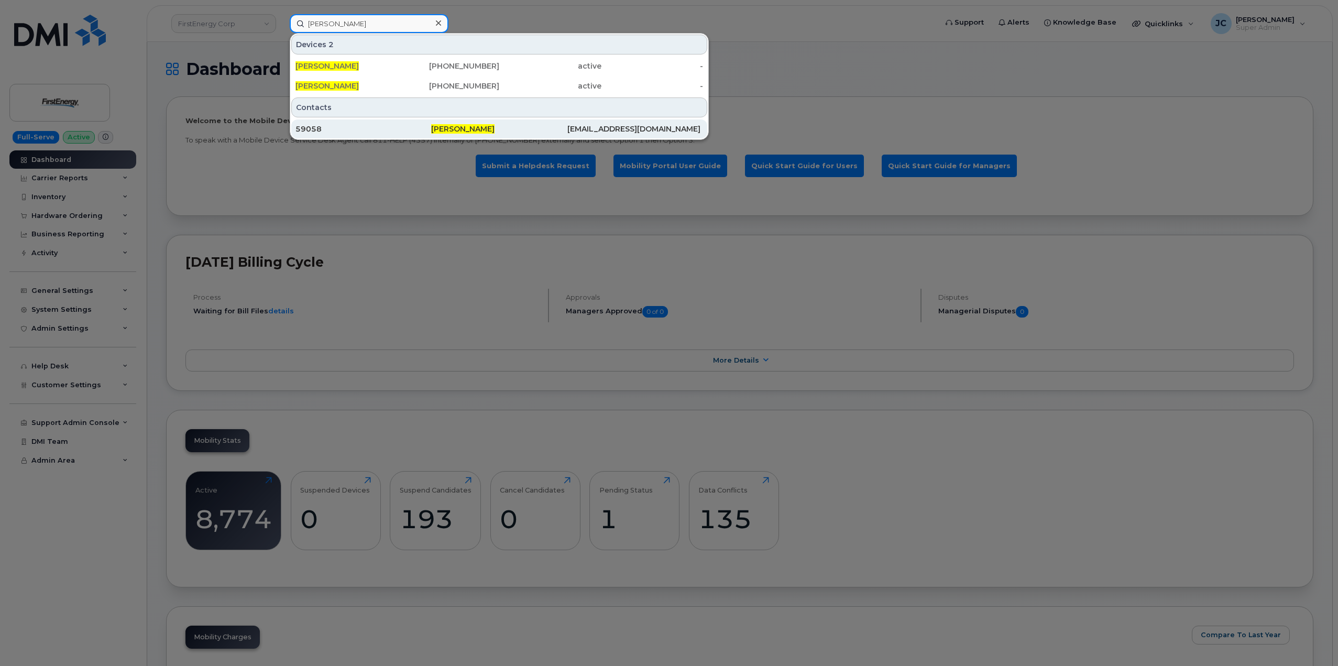
type input "[PERSON_NAME]"
click at [450, 130] on span "[PERSON_NAME]" at bounding box center [462, 128] width 63 height 9
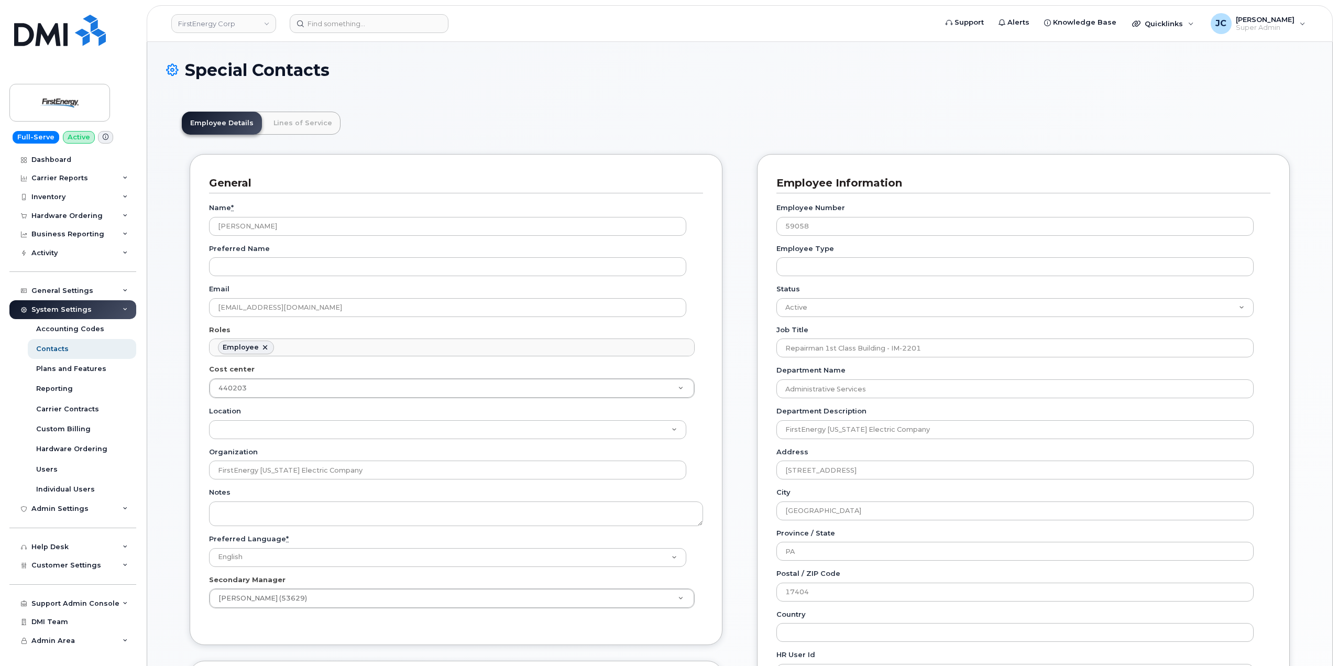
scroll to position [31, 0]
